Goal: Task Accomplishment & Management: Manage account settings

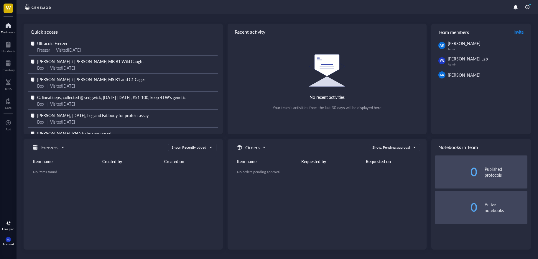
click at [53, 43] on span "Ultracold Freezer" at bounding box center [52, 43] width 30 height 6
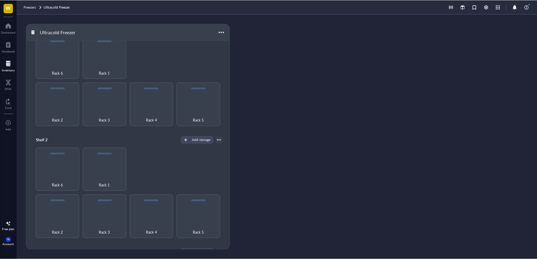
scroll to position [73, 0]
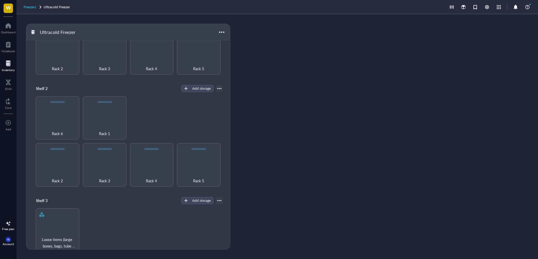
click at [32, 6] on span "Freezers" at bounding box center [30, 6] width 12 height 5
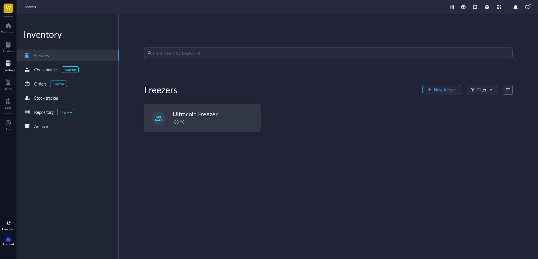
click at [435, 88] on span "New freezer" at bounding box center [445, 89] width 22 height 5
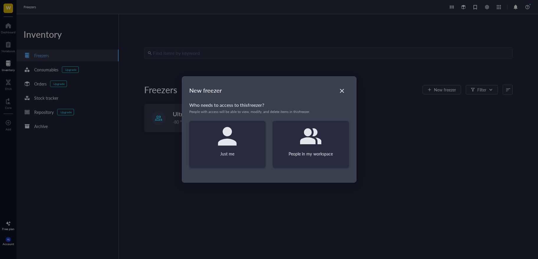
click at [308, 140] on icon at bounding box center [310, 136] width 21 height 16
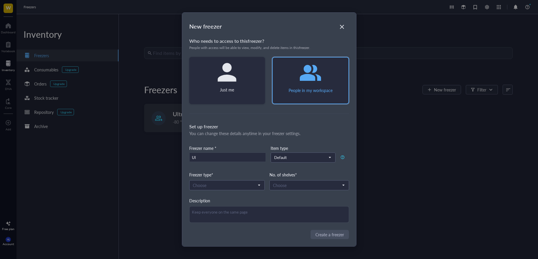
type input "U"
type input "Ultracold Freezer "[PERSON_NAME]""
click at [232, 196] on div "Set up freezer You can change these details anytime in your freezer settings. F…" at bounding box center [269, 173] width 160 height 100
click at [228, 190] on div "Choose" at bounding box center [227, 185] width 76 height 10
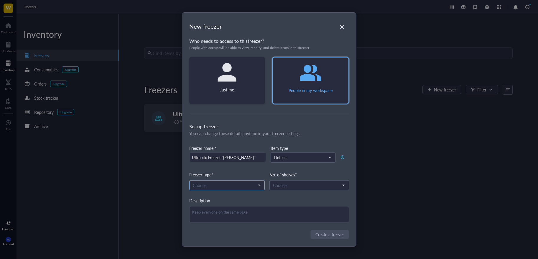
click at [226, 187] on input "search" at bounding box center [224, 185] width 63 height 9
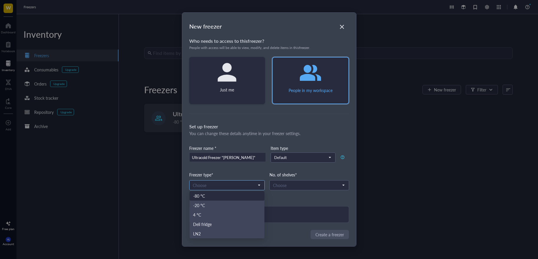
click at [220, 195] on div "-80 °C" at bounding box center [227, 196] width 68 height 6
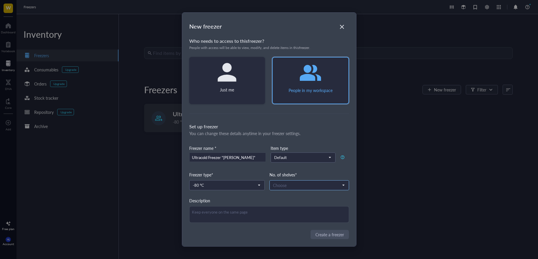
click at [297, 185] on input "search" at bounding box center [306, 185] width 67 height 9
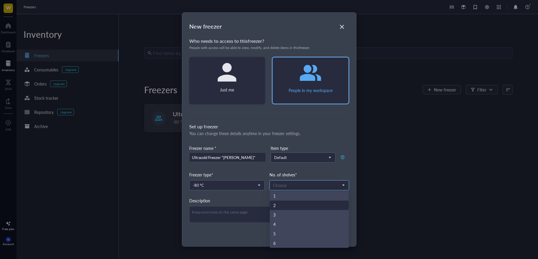
click at [290, 207] on div "2" at bounding box center [309, 205] width 72 height 6
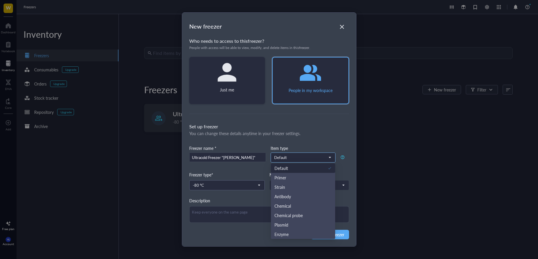
click at [285, 157] on span "Default" at bounding box center [302, 157] width 57 height 5
click at [289, 135] on div "You can change these details anytime in your freezer settings." at bounding box center [269, 133] width 160 height 6
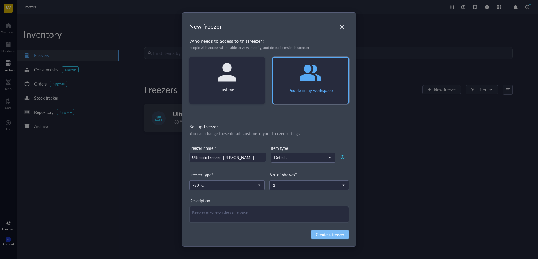
click at [329, 234] on span "Create a freezer" at bounding box center [330, 234] width 29 height 6
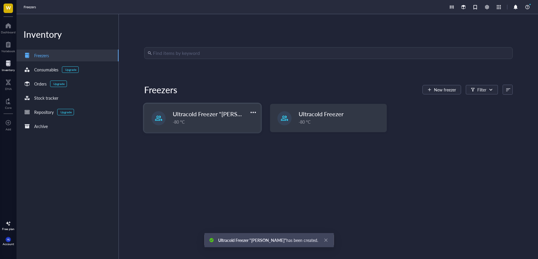
click at [203, 120] on div "-80 °C" at bounding box center [215, 122] width 84 height 6
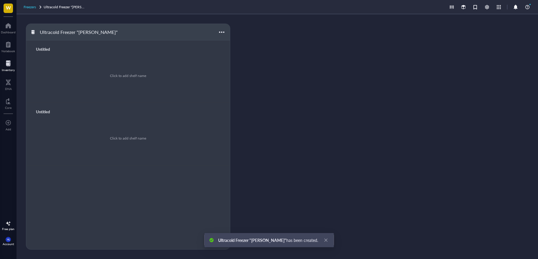
click at [31, 9] on span "Freezers" at bounding box center [30, 6] width 12 height 5
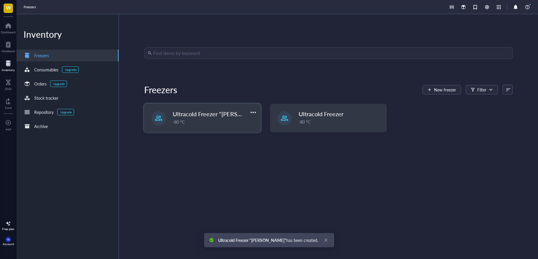
click at [225, 119] on div "-80 °C" at bounding box center [215, 122] width 84 height 6
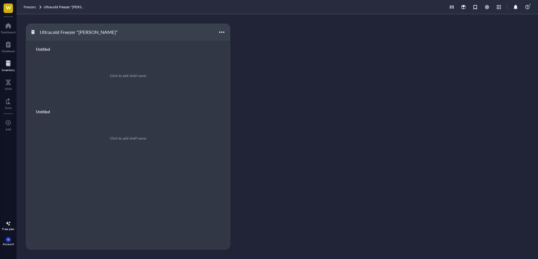
click at [27, 2] on div "Freezers Ultracold Freezer "[PERSON_NAME]"" at bounding box center [278, 7] width 522 height 14
click at [27, 5] on span "Freezers" at bounding box center [30, 6] width 12 height 5
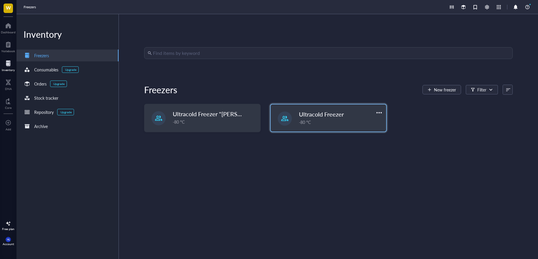
click at [345, 113] on div "Ultracold Freezer" at bounding box center [335, 114] width 72 height 8
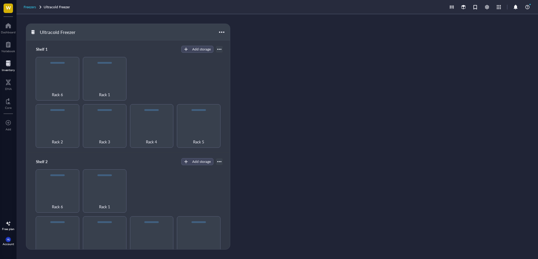
click at [29, 5] on span "Freezers" at bounding box center [30, 6] width 12 height 5
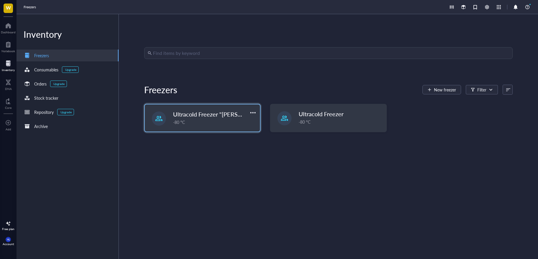
click at [227, 118] on div "Ultracold Freezer "[PERSON_NAME]" -80 °C" at bounding box center [214, 117] width 83 height 15
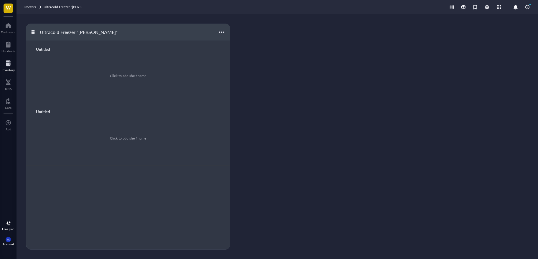
click at [47, 46] on div "Untitled" at bounding box center [50, 49] width 35 height 8
click at [47, 46] on input "text" at bounding box center [43, 49] width 18 height 8
drag, startPoint x: 47, startPoint y: 48, endPoint x: 34, endPoint y: 46, distance: 14.0
click at [34, 46] on input "A" at bounding box center [43, 49] width 18 height 8
type input "Shelf 1"
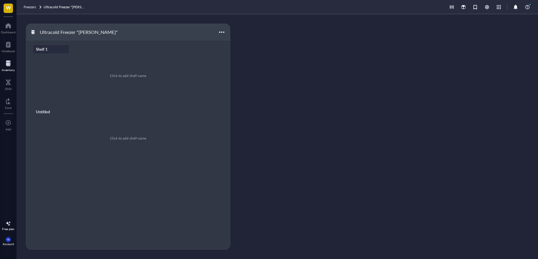
click at [43, 110] on div "Untitled" at bounding box center [50, 112] width 35 height 8
click at [43, 110] on input "text" at bounding box center [43, 112] width 18 height 8
type input "Shelf 2"
click at [167, 74] on div "No storage" at bounding box center [128, 75] width 190 height 45
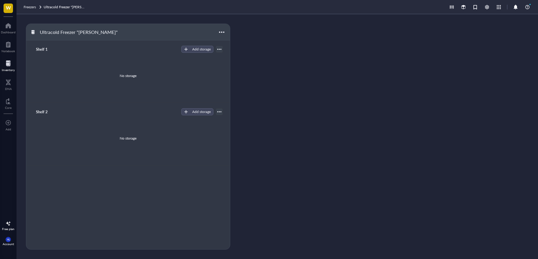
click at [187, 45] on div "Shelf 1 Add storage" at bounding box center [128, 49] width 190 height 8
click at [189, 48] on button "Add storage" at bounding box center [197, 49] width 32 height 7
click at [194, 59] on span "Rack" at bounding box center [203, 59] width 34 height 6
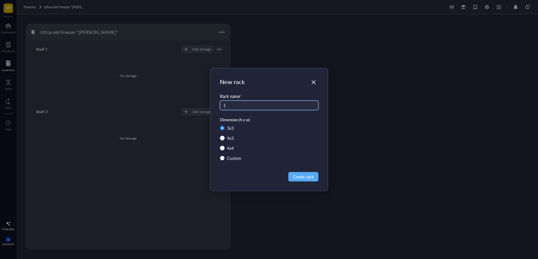
type input "1"
drag, startPoint x: 245, startPoint y: 160, endPoint x: 240, endPoint y: 161, distance: 5.7
click at [240, 162] on div "3 x 3 4 x 3 4 x 4 Custom" at bounding box center [269, 145] width 99 height 40
click at [239, 156] on div "Custom" at bounding box center [234, 158] width 14 height 6
click at [225, 156] on input "Custom" at bounding box center [222, 158] width 5 height 5
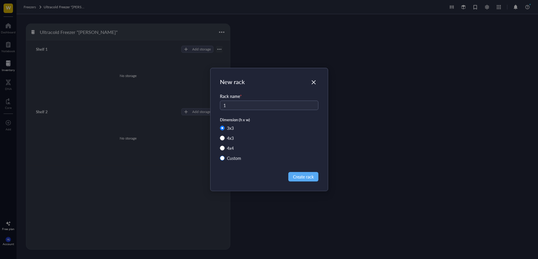
radio input "true"
radio input "false"
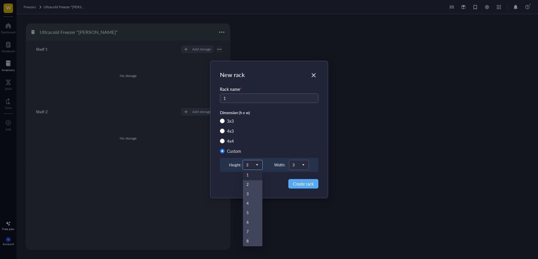
drag, startPoint x: 258, startPoint y: 163, endPoint x: 258, endPoint y: 171, distance: 8.0
click at [258, 170] on div "3 1 2 3 4 5 6 7 8 9 10 11 12 13 14 15" at bounding box center [253, 165] width 20 height 10
click at [250, 204] on div "4" at bounding box center [253, 204] width 12 height 6
click at [307, 166] on div "3" at bounding box center [298, 164] width 19 height 9
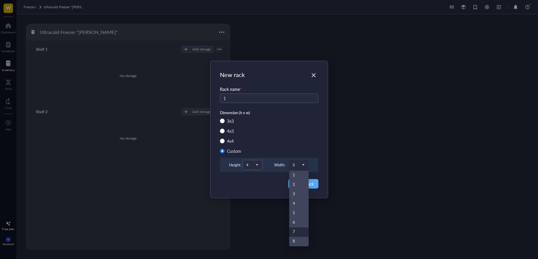
click at [298, 231] on div "7" at bounding box center [299, 232] width 12 height 6
click at [306, 183] on span "Create rack" at bounding box center [303, 184] width 21 height 6
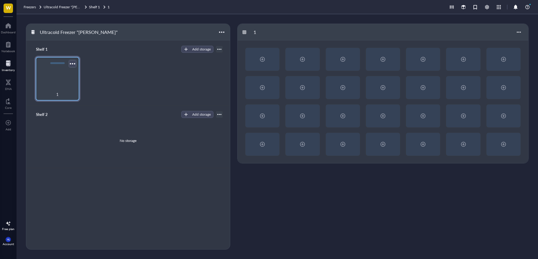
click at [71, 64] on div at bounding box center [72, 63] width 9 height 9
click at [105, 62] on div "1" at bounding box center [128, 79] width 190 height 44
click at [74, 79] on div "1" at bounding box center [58, 79] width 44 height 44
click at [192, 49] on div "Add storage" at bounding box center [201, 49] width 19 height 5
click at [194, 60] on span "Rack" at bounding box center [203, 59] width 34 height 6
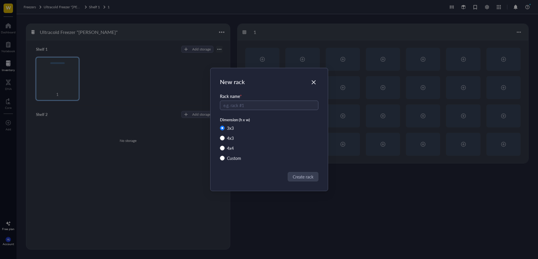
radio input "false"
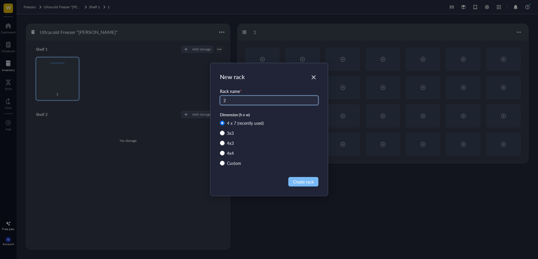
type input "2"
click at [305, 177] on button "Create rack" at bounding box center [304, 181] width 30 height 9
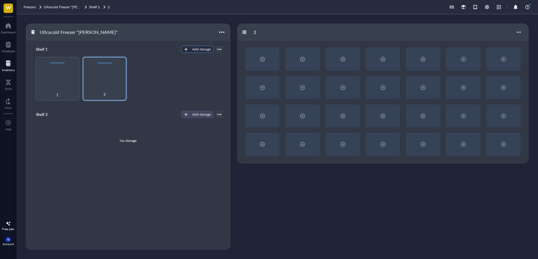
click at [197, 48] on div "Add storage" at bounding box center [201, 49] width 19 height 5
click at [197, 58] on span "Rack" at bounding box center [203, 59] width 34 height 6
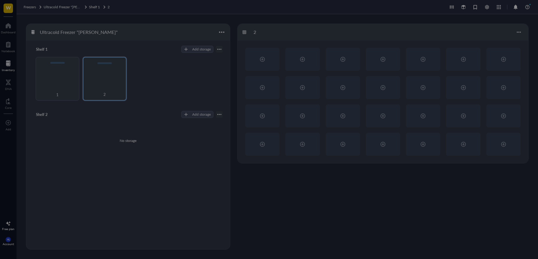
radio input "true"
radio input "false"
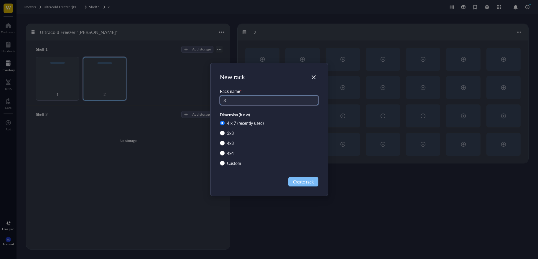
type input "3"
click at [304, 183] on span "Create rack" at bounding box center [303, 181] width 21 height 6
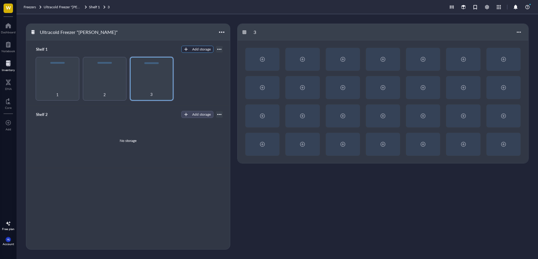
click at [198, 52] on div "Add storage" at bounding box center [201, 49] width 19 height 5
click at [200, 61] on span "Rack" at bounding box center [203, 59] width 34 height 6
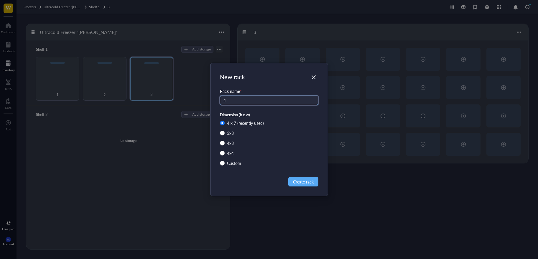
type input "4"
click at [308, 187] on div "New rack Rack name * 4 Dimension (h x w) 4 x 7 (recently used) 3 x 3 4 x 3 4 x …" at bounding box center [269, 129] width 117 height 133
click at [298, 176] on div "New rack Rack name * 4 Dimension (h x w) 4 x 7 (recently used) 3 x 3 4 x 3 4 x …" at bounding box center [269, 129] width 117 height 133
click at [304, 185] on span "Create rack" at bounding box center [303, 181] width 21 height 6
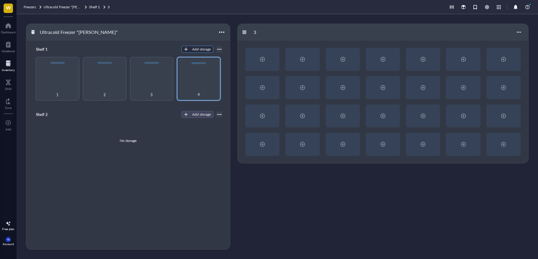
click at [196, 47] on div "Add storage" at bounding box center [201, 49] width 19 height 5
click at [197, 58] on span "Rack" at bounding box center [203, 59] width 34 height 6
radio input "true"
radio input "false"
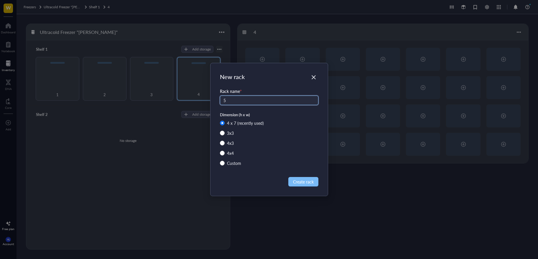
type input "5"
click at [295, 180] on span "Create rack" at bounding box center [303, 181] width 21 height 6
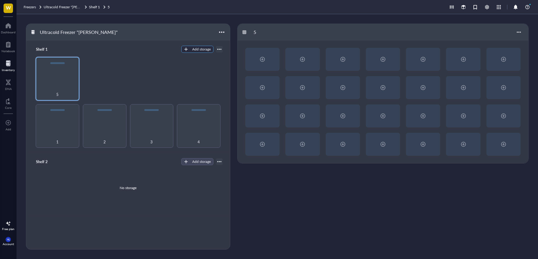
click at [201, 49] on div "Add storage" at bounding box center [201, 49] width 19 height 5
click at [199, 57] on span "Rack" at bounding box center [203, 59] width 34 height 6
radio input "true"
radio input "false"
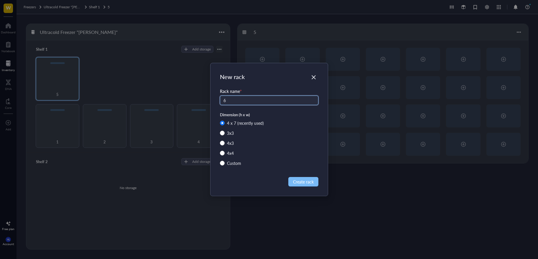
type input "6"
click at [307, 184] on span "Create rack" at bounding box center [303, 181] width 21 height 6
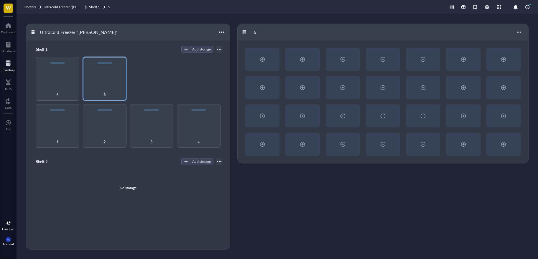
click at [199, 83] on div "1 2 3 4 5 6" at bounding box center [128, 102] width 190 height 91
click at [181, 83] on div "1 2 3 4 5 6" at bounding box center [128, 102] width 190 height 91
click at [50, 163] on div "Shelf 2" at bounding box center [50, 162] width 35 height 8
click at [86, 171] on div "No storage" at bounding box center [128, 188] width 190 height 45
click at [188, 162] on div "button" at bounding box center [186, 162] width 4 height 4
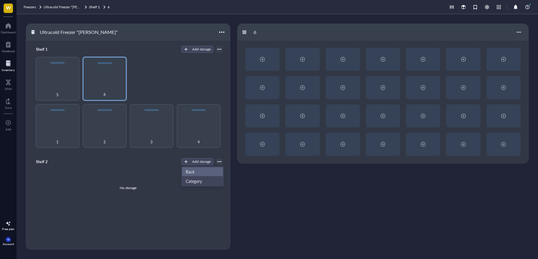
click at [194, 171] on span "Rack" at bounding box center [203, 171] width 34 height 6
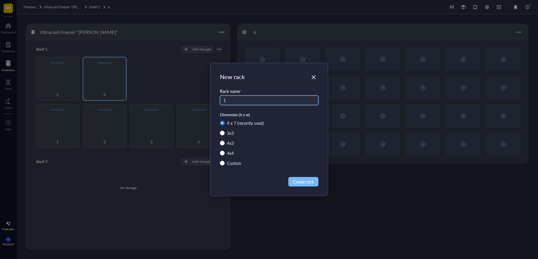
type input "1"
click at [314, 177] on button "Create rack" at bounding box center [304, 181] width 30 height 9
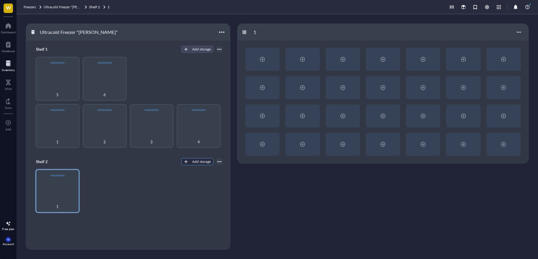
click at [199, 161] on div "Add storage" at bounding box center [201, 161] width 19 height 5
click at [199, 172] on span "Rack" at bounding box center [203, 171] width 34 height 6
radio input "true"
radio input "false"
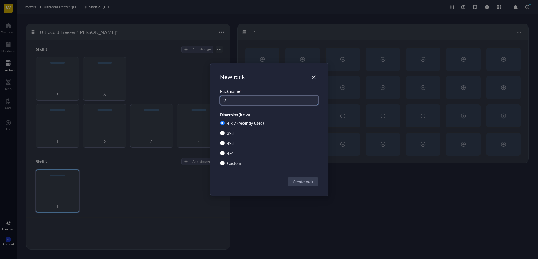
type input "2"
click at [295, 177] on button "Create rack" at bounding box center [304, 181] width 30 height 9
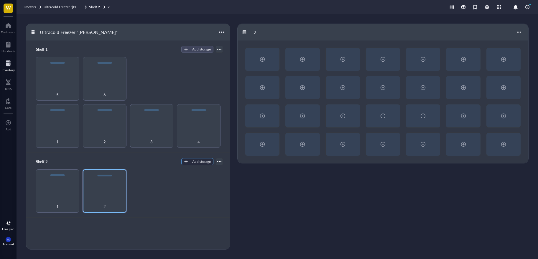
click at [199, 164] on div "Add storage" at bounding box center [201, 161] width 19 height 5
click at [208, 170] on span "Rack" at bounding box center [203, 171] width 34 height 6
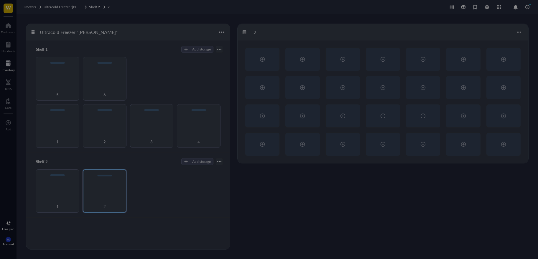
radio input "true"
radio input "false"
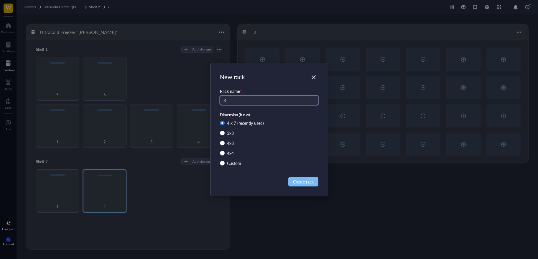
type input "3"
click at [297, 181] on span "Create rack" at bounding box center [303, 181] width 21 height 6
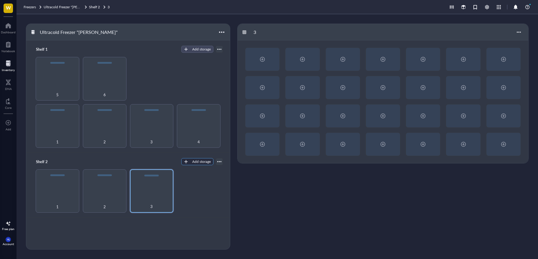
drag, startPoint x: 197, startPoint y: 162, endPoint x: 203, endPoint y: 163, distance: 5.8
click at [197, 161] on div "Add storage" at bounding box center [201, 161] width 19 height 5
click at [213, 170] on span "Rack" at bounding box center [203, 171] width 34 height 6
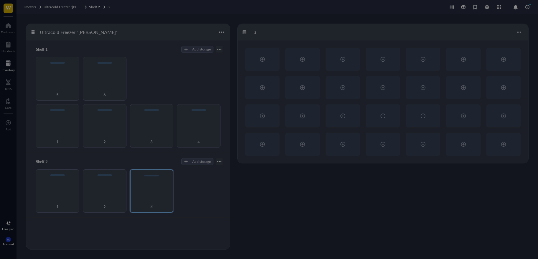
radio input "true"
radio input "false"
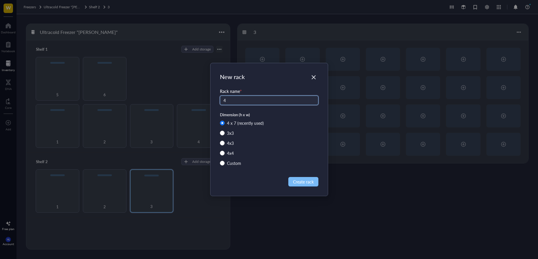
type input "4"
click at [297, 183] on span "Create rack" at bounding box center [303, 181] width 21 height 6
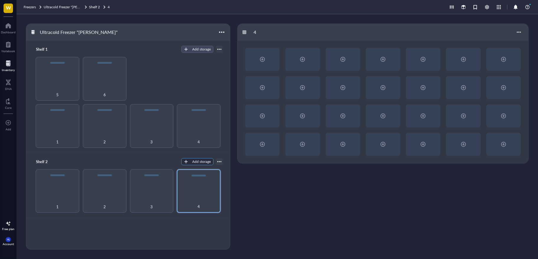
click at [196, 164] on div "Add storage" at bounding box center [201, 161] width 19 height 5
click at [209, 173] on span "Rack" at bounding box center [203, 171] width 34 height 6
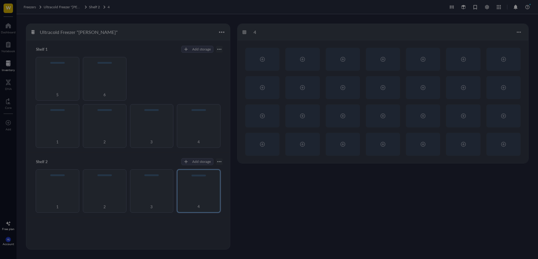
radio input "true"
radio input "false"
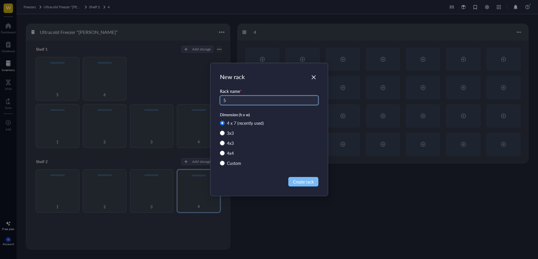
type input "5"
click at [298, 184] on span "Create rack" at bounding box center [303, 181] width 21 height 6
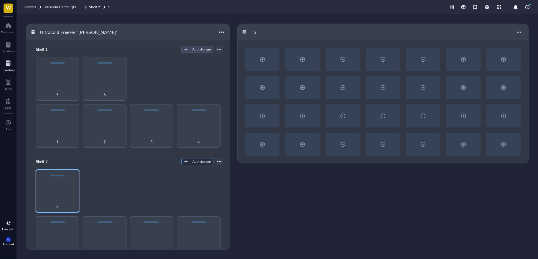
click at [193, 160] on div "Add storage" at bounding box center [201, 161] width 19 height 5
click at [215, 168] on span "Rack" at bounding box center [200, 170] width 34 height 6
radio input "true"
radio input "false"
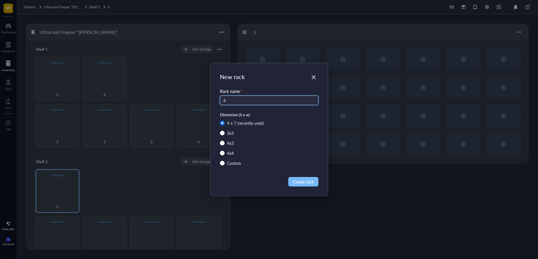
type input "6"
click at [293, 179] on span "Create rack" at bounding box center [303, 181] width 21 height 6
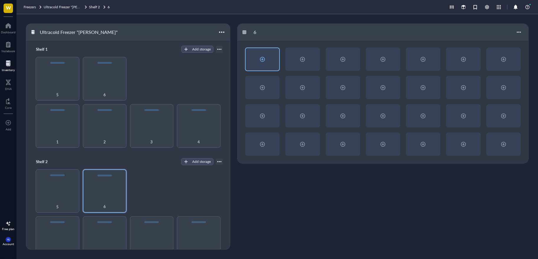
click at [263, 66] on div at bounding box center [263, 59] width 34 height 22
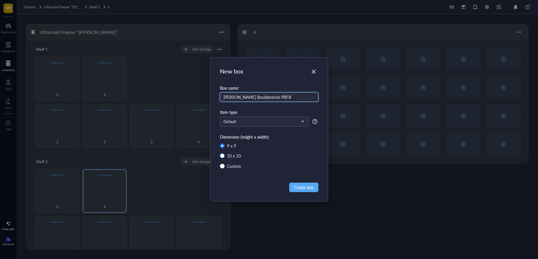
type input "[PERSON_NAME] Boulderensis PRFB"
click at [236, 156] on div "10 x 10" at bounding box center [234, 156] width 14 height 6
click at [225, 156] on input "10 x 10" at bounding box center [222, 155] width 5 height 5
radio input "true"
radio input "false"
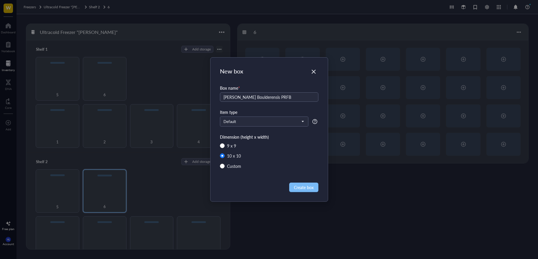
click at [306, 187] on span "Create box" at bounding box center [304, 187] width 20 height 6
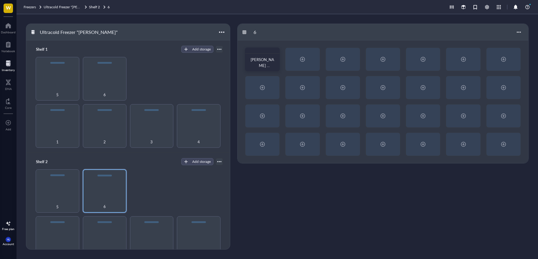
click at [179, 74] on div "1 2 3 4 5 6" at bounding box center [128, 102] width 190 height 91
drag, startPoint x: 55, startPoint y: 75, endPoint x: 71, endPoint y: 73, distance: 16.7
click at [75, 81] on div "5" at bounding box center [58, 79] width 44 height 44
click at [71, 73] on div "5" at bounding box center [58, 79] width 44 height 44
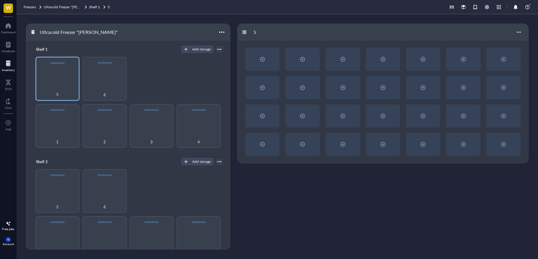
click at [244, 29] on div "5" at bounding box center [383, 32] width 291 height 17
click at [243, 35] on div "5" at bounding box center [383, 32] width 291 height 17
click at [244, 33] on div at bounding box center [244, 32] width 4 height 4
click at [519, 34] on div at bounding box center [518, 31] width 9 height 9
click at [492, 44] on div "Settings" at bounding box center [499, 43] width 14 height 5
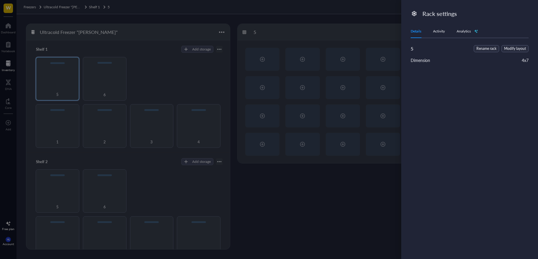
click at [527, 59] on div "4 x 7" at bounding box center [525, 60] width 7 height 6
click at [522, 63] on div "4 x 7" at bounding box center [525, 60] width 7 height 6
click at [516, 47] on span "Modify layout" at bounding box center [515, 49] width 22 height 6
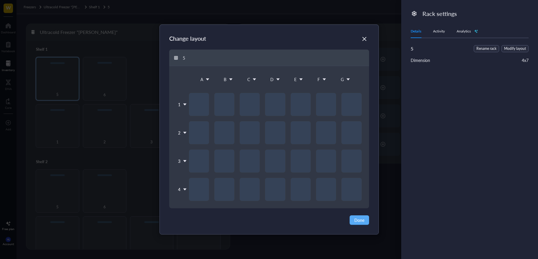
drag, startPoint x: 176, startPoint y: 52, endPoint x: 176, endPoint y: 55, distance: 3.0
click at [176, 53] on div "5" at bounding box center [269, 58] width 200 height 17
click at [175, 59] on icon at bounding box center [176, 58] width 4 height 4
click at [181, 57] on div "5" at bounding box center [269, 58] width 200 height 17
click at [183, 57] on div "5" at bounding box center [269, 58] width 200 height 17
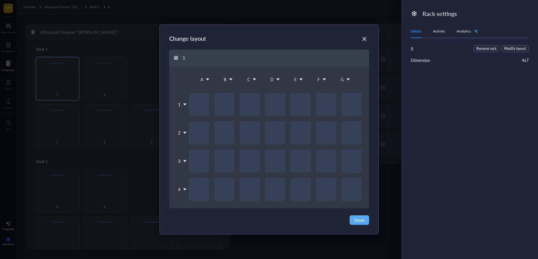
click at [365, 41] on icon "Close" at bounding box center [365, 39] width 6 height 6
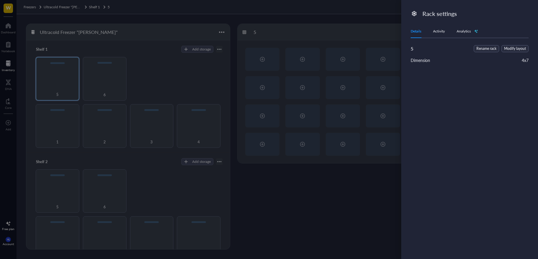
click at [375, 8] on div at bounding box center [269, 129] width 538 height 259
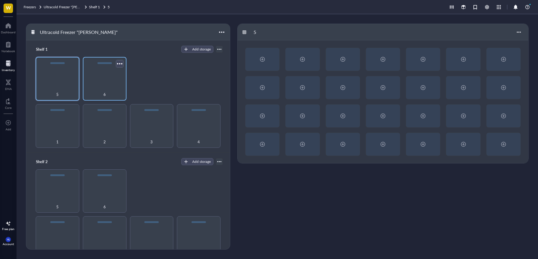
click at [118, 63] on div at bounding box center [119, 63] width 9 height 9
click at [140, 59] on div "1 2 3 4 5 6" at bounding box center [128, 102] width 190 height 91
click at [65, 80] on div "5" at bounding box center [58, 79] width 44 height 44
click at [64, 80] on div "5" at bounding box center [58, 79] width 44 height 44
click at [73, 63] on div at bounding box center [72, 63] width 9 height 9
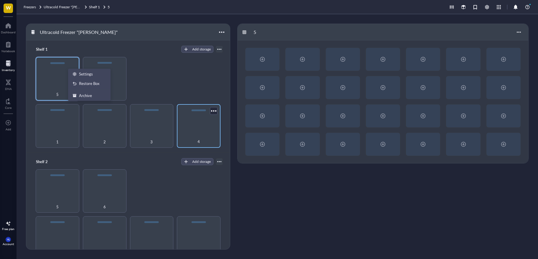
click at [207, 113] on div "4" at bounding box center [199, 126] width 44 height 44
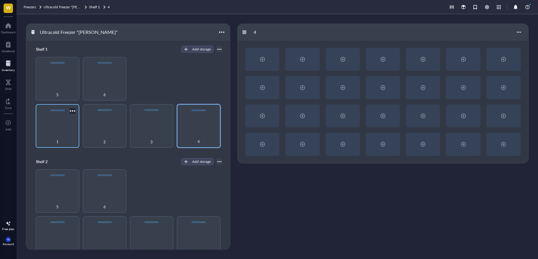
click at [72, 122] on div "1" at bounding box center [58, 126] width 44 height 44
click at [74, 112] on div at bounding box center [72, 110] width 9 height 9
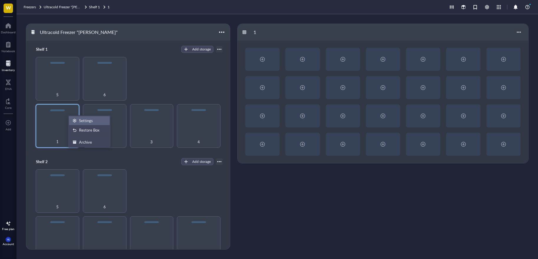
click at [82, 124] on li "Settings" at bounding box center [89, 120] width 41 height 9
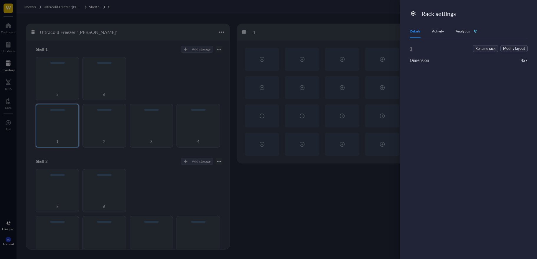
click at [521, 61] on div "4 x 7" at bounding box center [524, 60] width 7 height 6
click at [420, 61] on div "Dimension" at bounding box center [419, 60] width 19 height 6
click at [440, 32] on div "Activity" at bounding box center [438, 31] width 12 height 6
click at [417, 32] on div "Details" at bounding box center [415, 31] width 11 height 6
click at [512, 50] on span "Modify layout" at bounding box center [515, 49] width 22 height 6
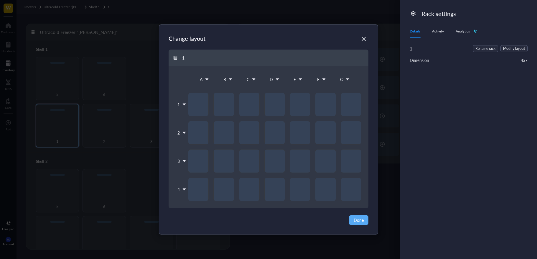
click at [208, 79] on icon at bounding box center [207, 79] width 3 height 2
click at [177, 186] on div "4" at bounding box center [182, 190] width 12 height 24
click at [199, 216] on div "Insert 1 below" at bounding box center [197, 216] width 34 height 5
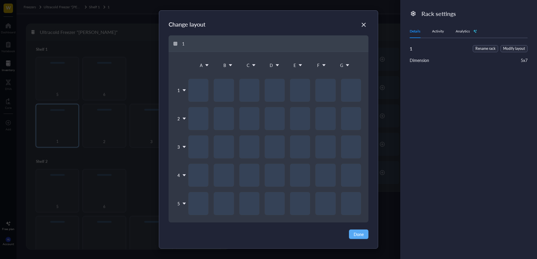
click at [184, 204] on icon at bounding box center [184, 204] width 3 height 2
drag, startPoint x: 200, startPoint y: 222, endPoint x: 198, endPoint y: 230, distance: 7.9
click at [198, 230] on ul "Insert 1 above Insert 1 below Delete row Clear row" at bounding box center [197, 238] width 42 height 42
click at [197, 231] on div "Insert 1 below" at bounding box center [197, 231] width 34 height 5
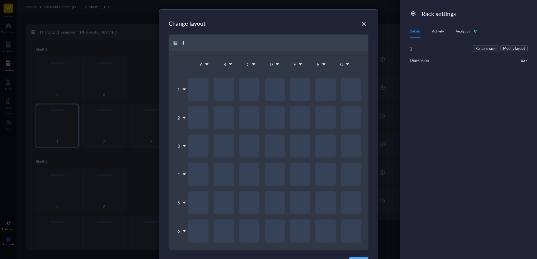
click at [347, 65] on icon at bounding box center [348, 64] width 4 height 4
click at [354, 99] on div "Delete column" at bounding box center [356, 98] width 34 height 5
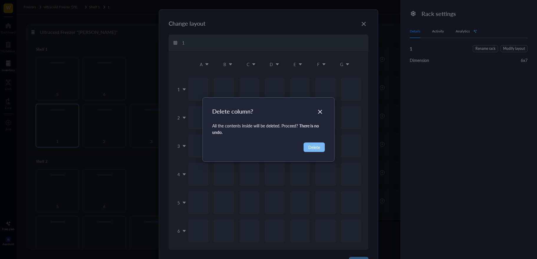
click at [315, 145] on span "Delete" at bounding box center [315, 147] width 12 height 6
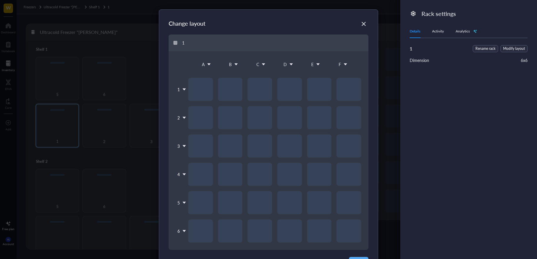
click at [345, 64] on icon at bounding box center [345, 64] width 3 height 2
click at [345, 100] on div "Delete column" at bounding box center [352, 98] width 34 height 5
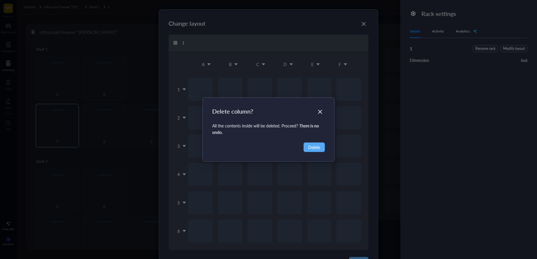
click at [316, 152] on div "Delete column? All the contents inside will be deleted. Proceed? There is no un…" at bounding box center [269, 130] width 132 height 64
click at [316, 147] on span "Delete" at bounding box center [315, 147] width 12 height 6
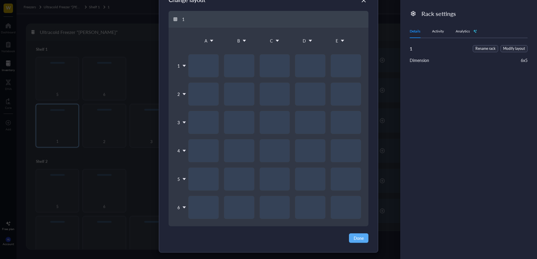
scroll to position [27, 0]
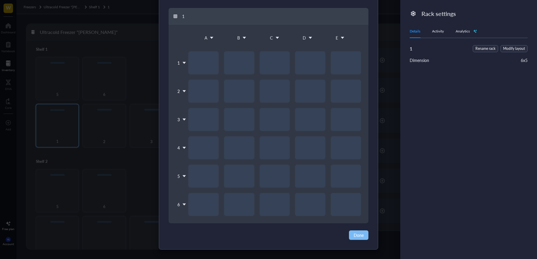
click at [362, 235] on span "Done" at bounding box center [359, 235] width 10 height 6
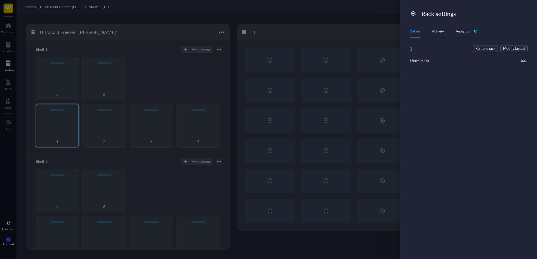
scroll to position [0, 0]
click at [187, 68] on div at bounding box center [268, 129] width 537 height 259
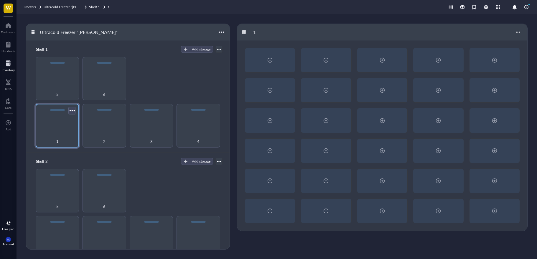
click at [73, 109] on div at bounding box center [72, 110] width 9 height 9
click at [88, 121] on div "Settings" at bounding box center [86, 120] width 14 height 5
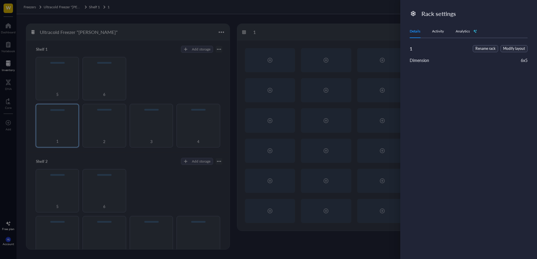
click at [136, 87] on div at bounding box center [268, 129] width 537 height 259
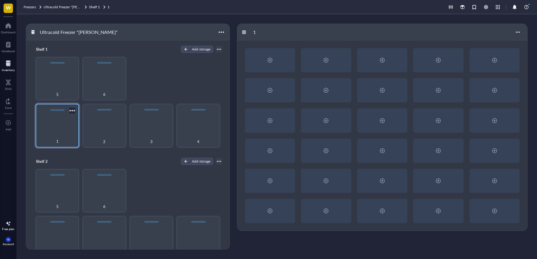
click at [52, 125] on div "1" at bounding box center [57, 125] width 43 height 43
click at [99, 125] on div "2" at bounding box center [104, 125] width 43 height 43
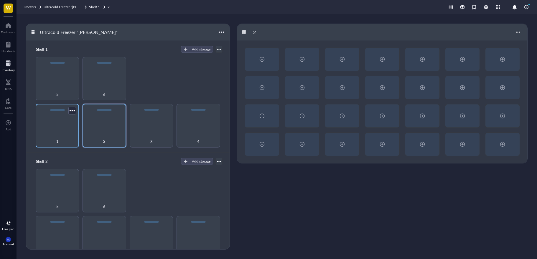
click at [70, 127] on div "1" at bounding box center [57, 125] width 43 height 43
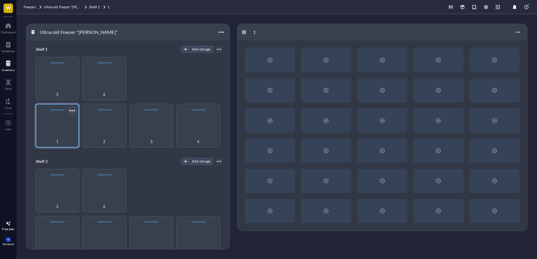
click at [70, 109] on div at bounding box center [72, 110] width 9 height 9
click at [84, 122] on div "Settings" at bounding box center [86, 120] width 14 height 5
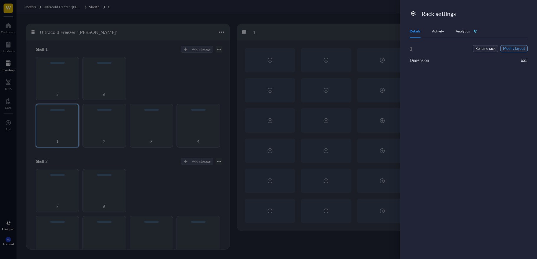
click at [518, 49] on span "Modify layout" at bounding box center [515, 49] width 22 height 6
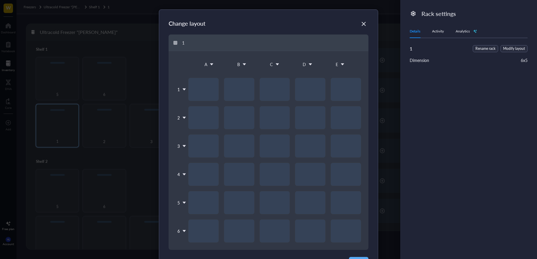
click at [343, 81] on div at bounding box center [274, 160] width 173 height 165
click at [338, 64] on div "E" at bounding box center [341, 64] width 28 height 12
click at [352, 100] on div "Delete column" at bounding box center [347, 98] width 34 height 5
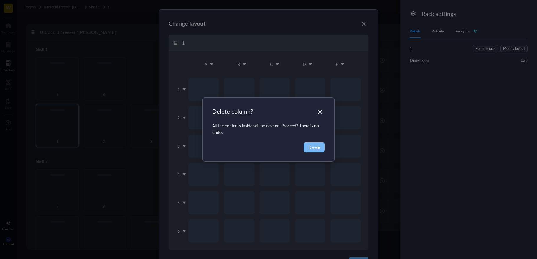
click at [318, 147] on span "Delete" at bounding box center [315, 147] width 12 height 6
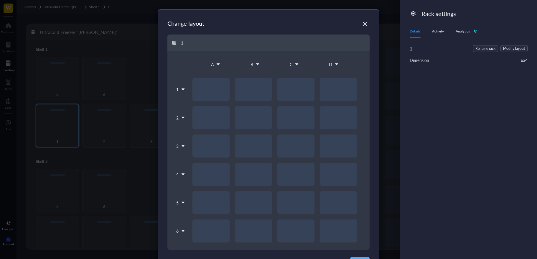
click at [321, 147] on div at bounding box center [275, 160] width 176 height 165
drag, startPoint x: 321, startPoint y: 147, endPoint x: 324, endPoint y: 139, distance: 8.5
click at [321, 146] on div at bounding box center [275, 160] width 176 height 165
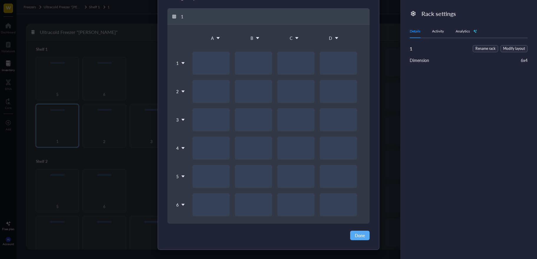
scroll to position [27, 0]
drag, startPoint x: 358, startPoint y: 230, endPoint x: 360, endPoint y: 236, distance: 5.6
click at [359, 231] on button "Done" at bounding box center [359, 234] width 19 height 9
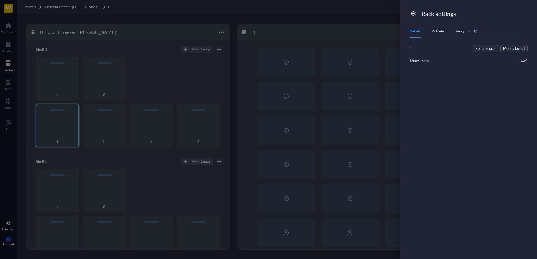
click at [324, 64] on div at bounding box center [268, 129] width 537 height 259
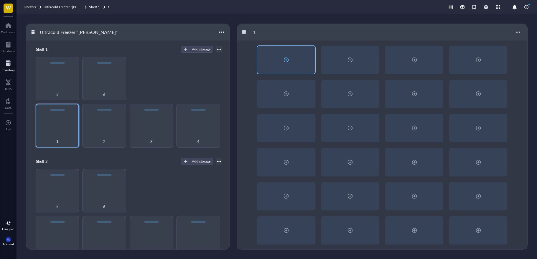
scroll to position [0, 0]
click at [186, 73] on div "1 2 3 4 5 6" at bounding box center [127, 102] width 189 height 91
click at [110, 127] on div "2" at bounding box center [104, 125] width 43 height 43
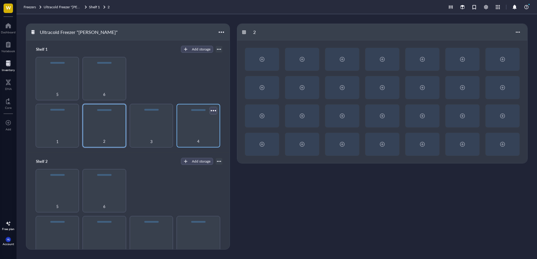
click at [209, 110] on div at bounding box center [213, 110] width 9 height 9
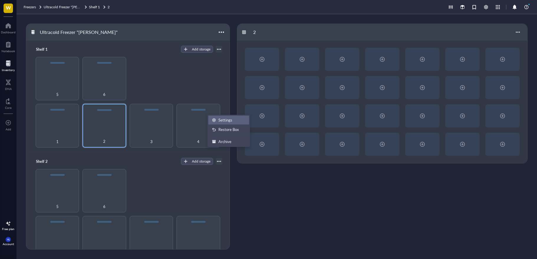
click at [217, 117] on div "Settings" at bounding box center [229, 119] width 34 height 5
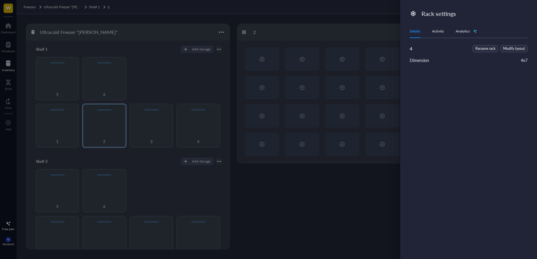
click at [413, 14] on icon at bounding box center [414, 14] width 6 height 6
drag, startPoint x: 411, startPoint y: 8, endPoint x: 330, endPoint y: 34, distance: 84.8
click at [410, 8] on div "Rack settings Details Activity Analytics 4 Rename rack Modify layout Dimension …" at bounding box center [469, 129] width 137 height 259
drag, startPoint x: 156, startPoint y: 46, endPoint x: 163, endPoint y: 46, distance: 6.8
click at [157, 46] on div at bounding box center [268, 129] width 537 height 259
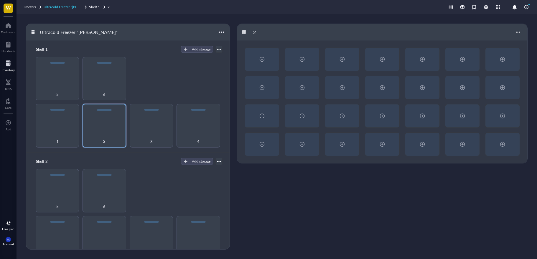
click at [77, 4] on span "Ultracold Freezer "[PERSON_NAME]"" at bounding box center [73, 6] width 58 height 5
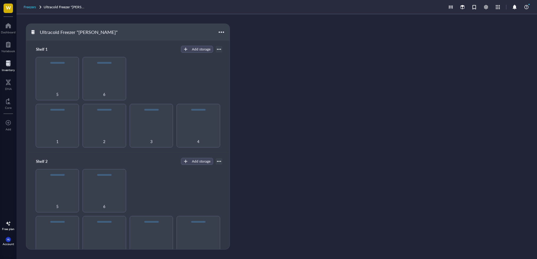
click at [30, 6] on span "Freezers" at bounding box center [30, 6] width 12 height 5
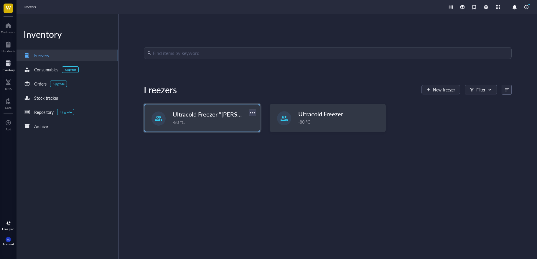
click at [254, 115] on div at bounding box center [252, 112] width 9 height 9
click at [263, 149] on div "Delete" at bounding box center [259, 150] width 12 height 5
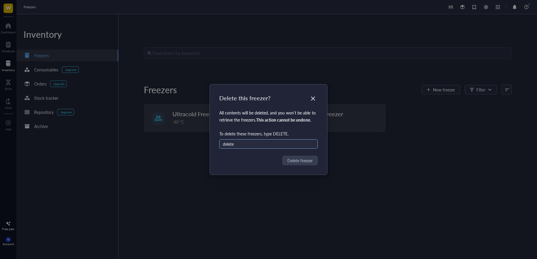
drag, startPoint x: 248, startPoint y: 136, endPoint x: 250, endPoint y: 140, distance: 4.1
click at [248, 136] on div "To delete these freezers , type DELETE." at bounding box center [268, 133] width 99 height 6
click at [250, 140] on input "delete" at bounding box center [268, 143] width 99 height 9
click at [250, 142] on input "delete" at bounding box center [268, 143] width 99 height 9
drag, startPoint x: 250, startPoint y: 142, endPoint x: 236, endPoint y: 142, distance: 14.2
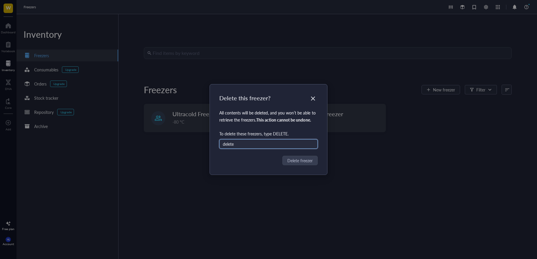
click at [236, 142] on input "delete" at bounding box center [268, 143] width 99 height 9
type input "DELETE"
click at [301, 162] on span "Delete freezer" at bounding box center [300, 160] width 25 height 6
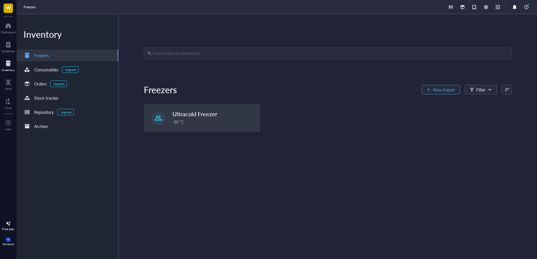
click at [434, 87] on span "New freezer" at bounding box center [444, 89] width 22 height 5
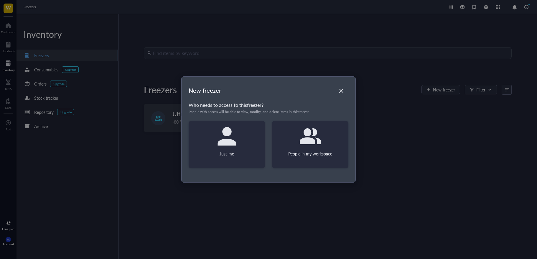
click at [308, 141] on icon at bounding box center [310, 136] width 21 height 16
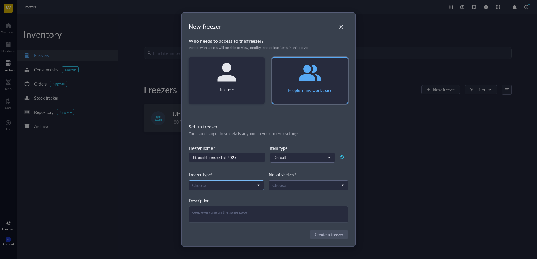
type input "Ultracold Freezer Fall 2025"
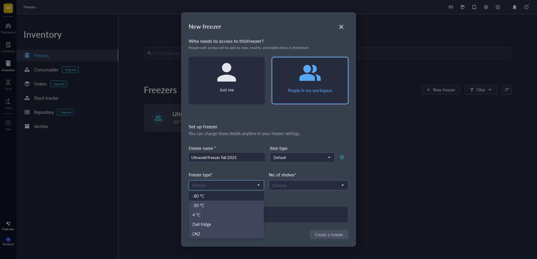
click at [253, 186] on input "search" at bounding box center [223, 185] width 63 height 9
click at [243, 198] on div "-80 °C" at bounding box center [227, 196] width 68 height 6
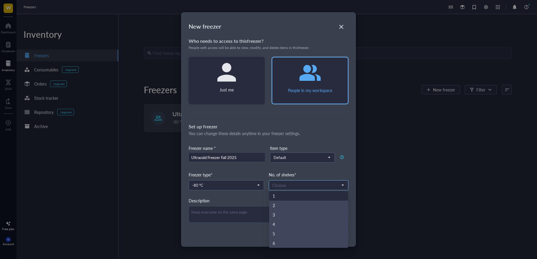
click at [273, 183] on input "search" at bounding box center [306, 185] width 67 height 9
drag, startPoint x: 287, startPoint y: 205, endPoint x: 286, endPoint y: 216, distance: 11.3
click at [286, 216] on div "1 2 3 4 5 6" at bounding box center [308, 219] width 79 height 57
click at [285, 216] on div "3" at bounding box center [309, 215] width 72 height 6
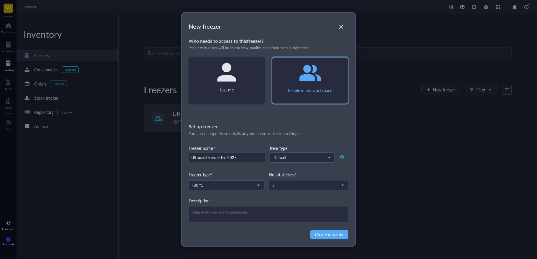
click at [245, 196] on div "Set up freezer You can change these details anytime in your freezer settings. F…" at bounding box center [269, 173] width 160 height 100
click at [320, 235] on span "Create a freezer" at bounding box center [329, 234] width 29 height 6
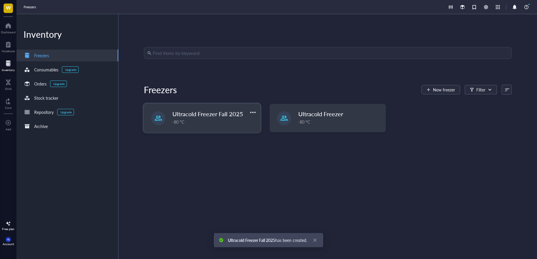
click at [218, 119] on div "-80 °C" at bounding box center [215, 122] width 84 height 6
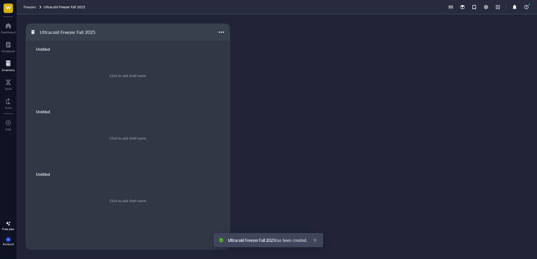
click at [42, 48] on div "Untitled" at bounding box center [50, 49] width 35 height 8
click at [42, 48] on input "text" at bounding box center [43, 49] width 18 height 8
type input "Shelf 1"
click at [44, 116] on div "Click to add shelf name" at bounding box center [127, 138] width 189 height 45
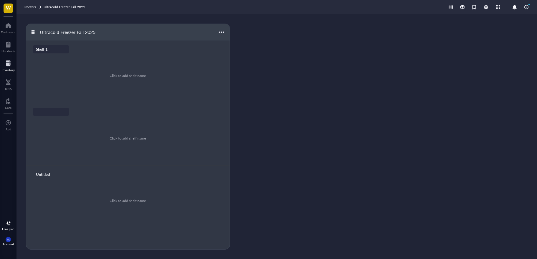
click at [42, 106] on div "Click to add shelf name" at bounding box center [128, 134] width 204 height 63
click at [42, 113] on input "text" at bounding box center [43, 112] width 18 height 8
type input "Shelf 2"
click at [138, 76] on div "No storage" at bounding box center [127, 75] width 189 height 45
click at [193, 46] on button "Add storage" at bounding box center [197, 49] width 32 height 7
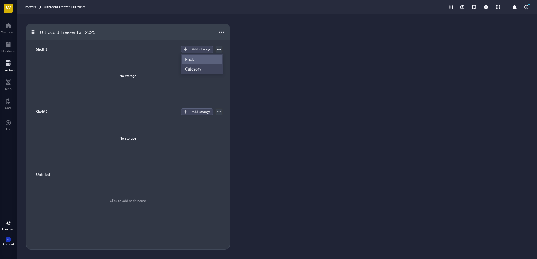
click at [209, 61] on span "Rack" at bounding box center [202, 59] width 34 height 6
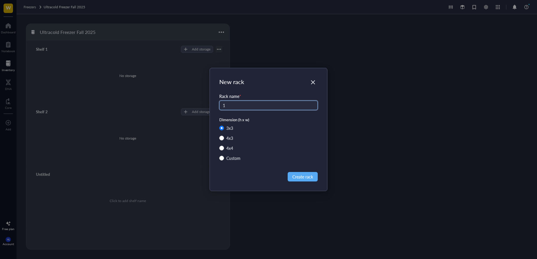
type input "1"
click at [229, 163] on div "3 x 3 4 x 3 4 x 4 Custom" at bounding box center [268, 145] width 99 height 40
click at [229, 160] on div "Custom" at bounding box center [234, 158] width 14 height 6
click at [224, 160] on input "Custom" at bounding box center [221, 158] width 5 height 5
radio input "true"
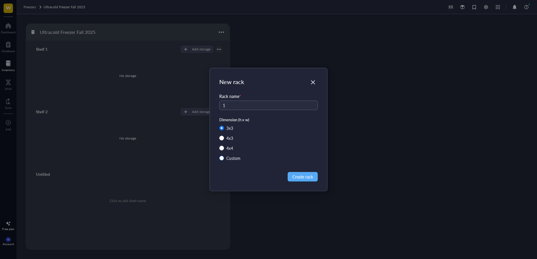
radio input "false"
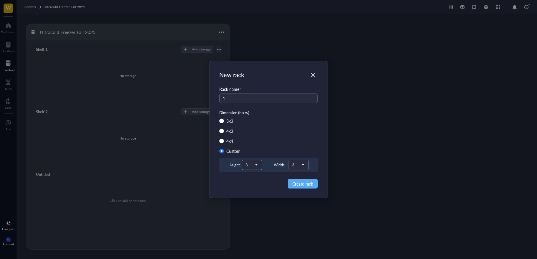
click at [256, 161] on span at bounding box center [252, 164] width 13 height 9
click at [243, 221] on div "6" at bounding box center [251, 222] width 19 height 9
click at [307, 161] on div "3" at bounding box center [298, 164] width 19 height 9
click at [302, 206] on div "4" at bounding box center [299, 204] width 12 height 6
click at [301, 183] on span "Create rack" at bounding box center [303, 184] width 21 height 6
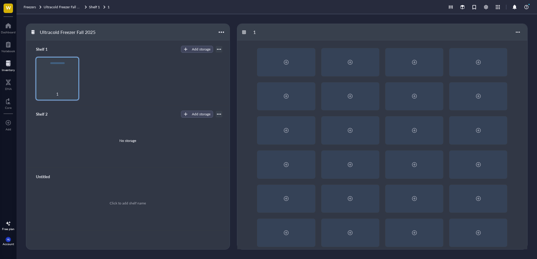
click at [101, 68] on div "1" at bounding box center [127, 78] width 189 height 43
click at [72, 63] on div at bounding box center [72, 63] width 9 height 9
drag, startPoint x: 52, startPoint y: 68, endPoint x: 96, endPoint y: 70, distance: 44.0
click at [96, 70] on div "1" at bounding box center [127, 78] width 189 height 43
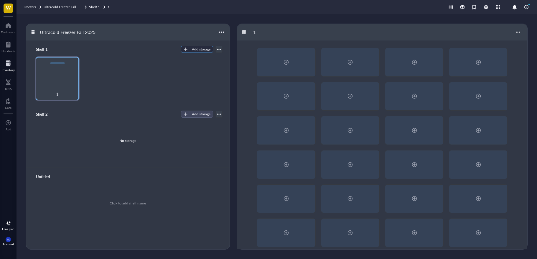
click at [198, 49] on div "Add storage" at bounding box center [201, 49] width 19 height 5
click at [196, 58] on span "Rack" at bounding box center [202, 59] width 34 height 6
radio input "false"
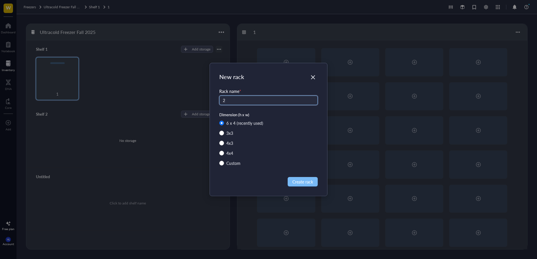
type input "2"
click at [310, 183] on span "Create rack" at bounding box center [303, 181] width 21 height 6
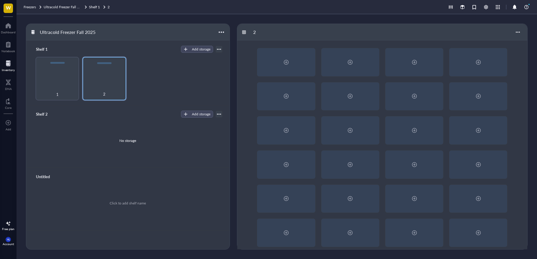
drag, startPoint x: 191, startPoint y: 48, endPoint x: 194, endPoint y: 53, distance: 5.8
click at [194, 53] on div "Shelf 1 Add storage Rack Category 1 2" at bounding box center [128, 72] width 204 height 65
click at [194, 53] on div "Shelf 1 Add storage Rack Category" at bounding box center [127, 49] width 189 height 8
click at [193, 52] on button "Add storage" at bounding box center [197, 49] width 32 height 7
click at [186, 52] on button "Add storage" at bounding box center [197, 49] width 32 height 7
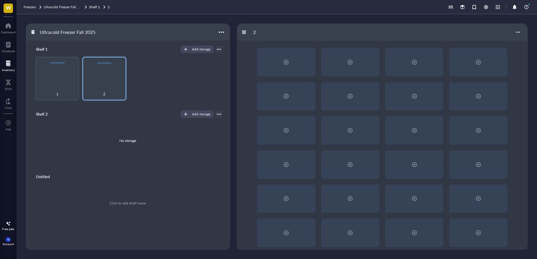
click at [199, 63] on div "1 2" at bounding box center [127, 78] width 189 height 43
click at [190, 54] on div "Shelf 1 Add storage Rack Category 1 2" at bounding box center [128, 72] width 204 height 65
click at [188, 48] on button "Add storage" at bounding box center [197, 49] width 32 height 7
click at [196, 59] on span "Rack" at bounding box center [202, 59] width 34 height 6
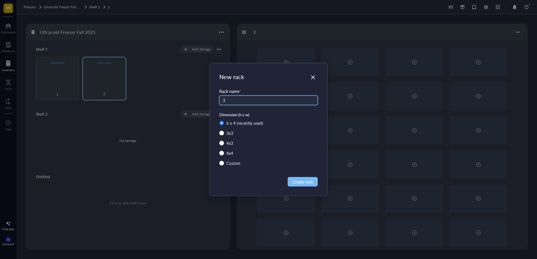
type input "3"
click at [310, 184] on span "Create rack" at bounding box center [303, 181] width 21 height 6
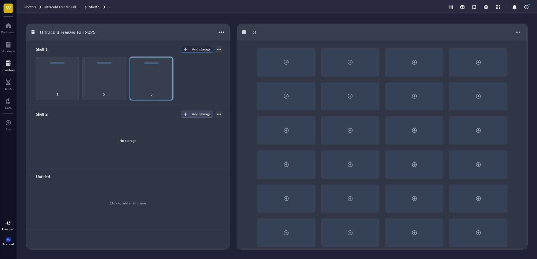
click at [196, 52] on button "Add storage" at bounding box center [197, 49] width 32 height 7
click at [206, 63] on li "Rack" at bounding box center [201, 59] width 41 height 9
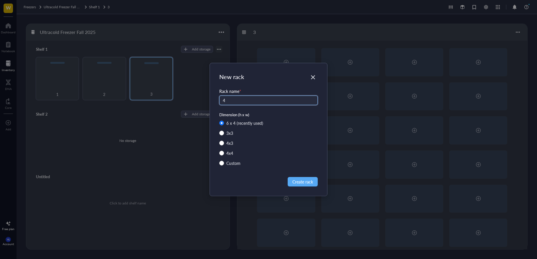
type input "4"
click at [317, 187] on div "New rack Rack name * 4 Dimension (h x w) 6 x 4 (recently used) 3 x 3 4 x 3 4 x …" at bounding box center [268, 129] width 117 height 133
click at [313, 182] on button "Create rack" at bounding box center [303, 181] width 30 height 9
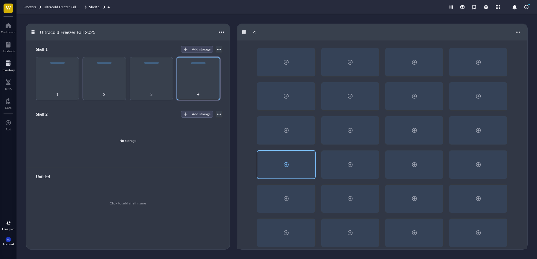
drag, startPoint x: 309, startPoint y: 180, endPoint x: 304, endPoint y: 177, distance: 5.8
click at [200, 49] on div "Add storage" at bounding box center [201, 49] width 19 height 5
click at [198, 57] on span "Rack" at bounding box center [202, 59] width 34 height 6
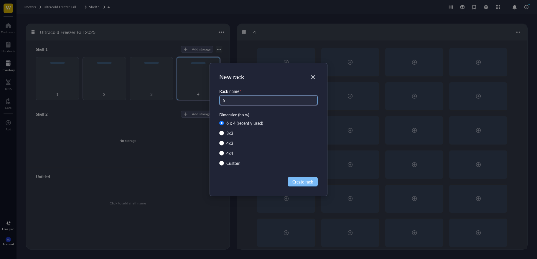
type input "5"
click at [299, 182] on span "Create rack" at bounding box center [303, 181] width 21 height 6
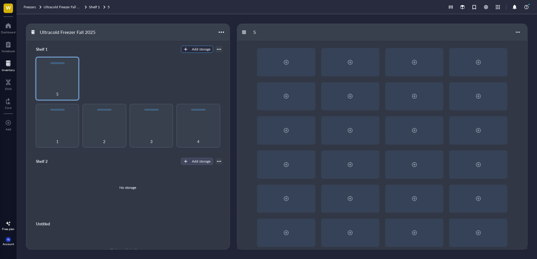
click at [194, 51] on div "Add storage" at bounding box center [201, 49] width 19 height 5
click at [199, 65] on li "Category" at bounding box center [199, 68] width 41 height 9
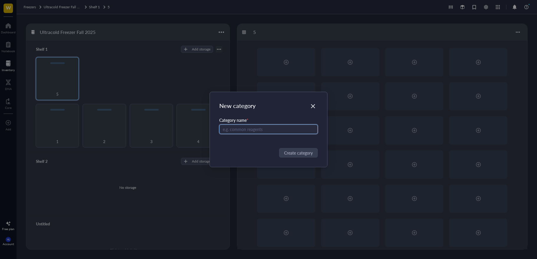
click at [203, 72] on div "New category Category name * Create category" at bounding box center [268, 129] width 537 height 259
click at [312, 109] on div "Close" at bounding box center [313, 105] width 9 height 9
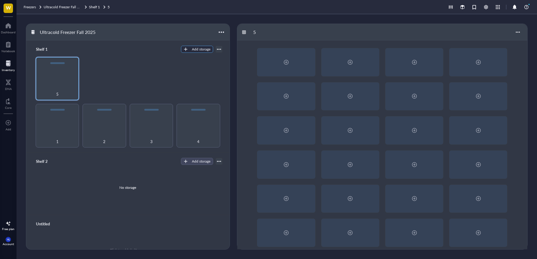
click at [194, 50] on div "Add storage" at bounding box center [201, 49] width 19 height 5
click at [194, 57] on span "Rack" at bounding box center [200, 59] width 34 height 6
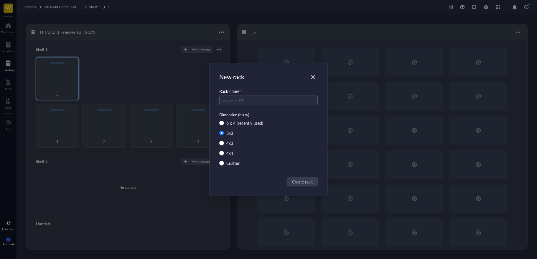
radio input "true"
radio input "false"
type input "6"
drag, startPoint x: 305, startPoint y: 184, endPoint x: 293, endPoint y: 173, distance: 16.3
click at [305, 184] on span "Create rack" at bounding box center [303, 181] width 21 height 6
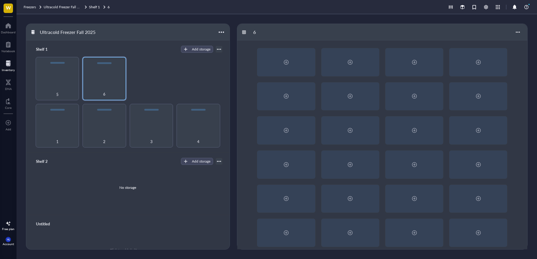
scroll to position [22, 0]
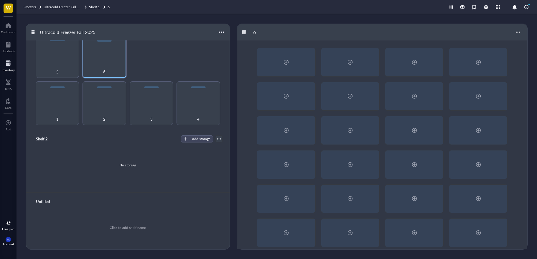
click at [192, 132] on div "Shelf 2 Add storage No storage" at bounding box center [128, 161] width 204 height 63
click at [193, 136] on div "Add storage" at bounding box center [201, 138] width 19 height 5
click at [196, 146] on span "Rack" at bounding box center [200, 148] width 34 height 6
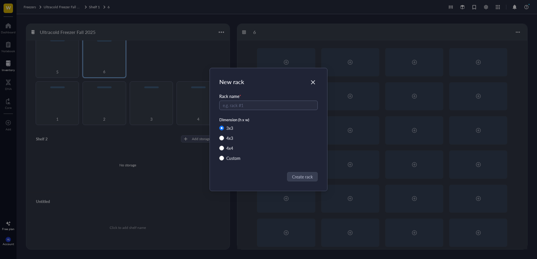
radio input "false"
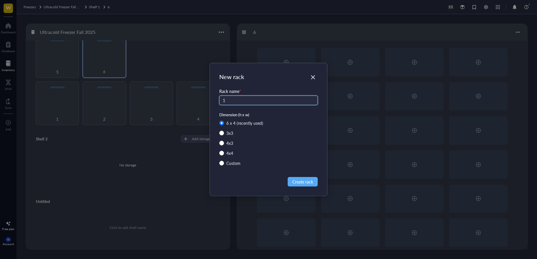
type input "1"
drag, startPoint x: 286, startPoint y: 168, endPoint x: 298, endPoint y: 173, distance: 12.7
click at [287, 168] on div "6 x 4 (recently used) 3 x 3 4 x 3 4 x 4 Custom" at bounding box center [268, 145] width 99 height 50
click at [302, 176] on div "New rack Rack name * 1 Dimension (h x w) 6 x 4 (recently used) 3 x 3 4 x 3 4 x …" at bounding box center [268, 129] width 117 height 133
click at [303, 185] on span "Create rack" at bounding box center [303, 181] width 21 height 6
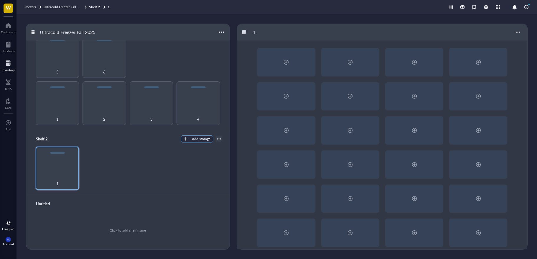
click at [199, 137] on div "Add storage" at bounding box center [201, 138] width 19 height 5
click at [195, 145] on span "Rack" at bounding box center [200, 148] width 34 height 6
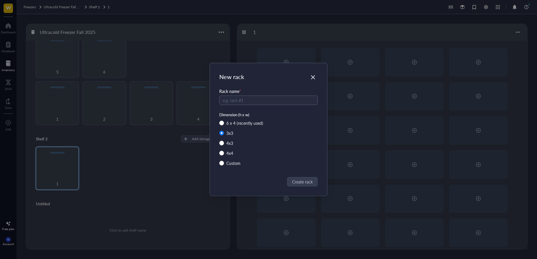
radio input "true"
radio input "false"
type input "2"
click at [300, 185] on button "Create rack" at bounding box center [303, 181] width 30 height 9
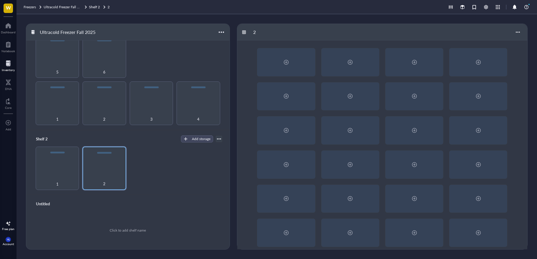
click at [195, 131] on div "Shelf 2 Add storage Rack Category 1 2" at bounding box center [128, 162] width 204 height 65
click at [196, 137] on div "Add storage" at bounding box center [201, 138] width 19 height 5
click at [204, 148] on span "Rack" at bounding box center [200, 148] width 34 height 6
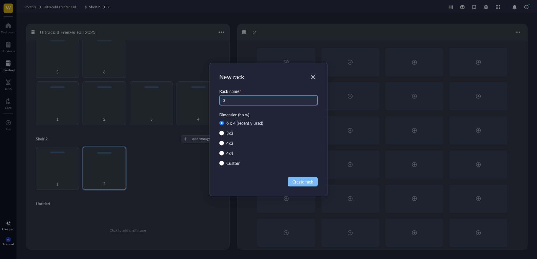
type input "3"
click at [293, 186] on button "Create rack" at bounding box center [303, 181] width 30 height 9
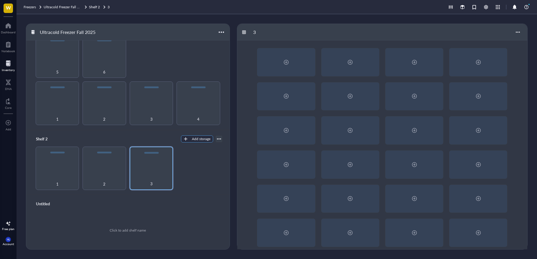
click at [196, 141] on button "Add storage" at bounding box center [197, 138] width 32 height 7
click at [203, 150] on span "Rack" at bounding box center [200, 148] width 34 height 6
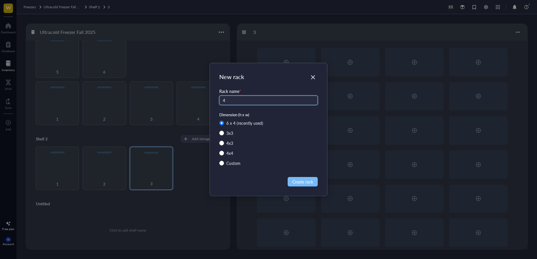
type input "4"
click at [299, 182] on span "Create rack" at bounding box center [303, 181] width 21 height 6
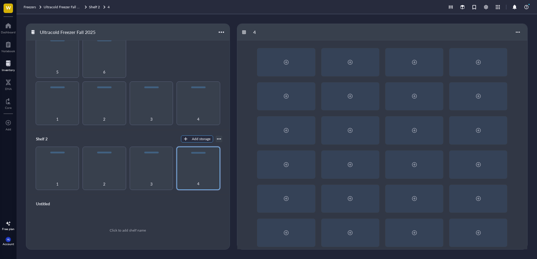
click at [192, 140] on div "Add storage" at bounding box center [201, 138] width 19 height 5
click at [204, 146] on span "Rack" at bounding box center [200, 148] width 34 height 6
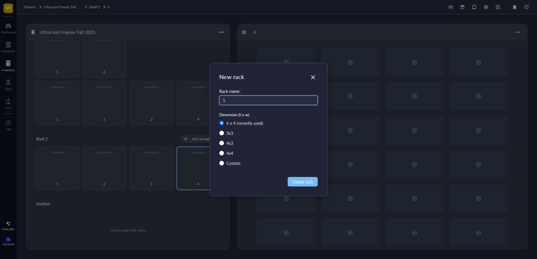
type input "5"
click at [301, 178] on span "Create rack" at bounding box center [303, 181] width 21 height 6
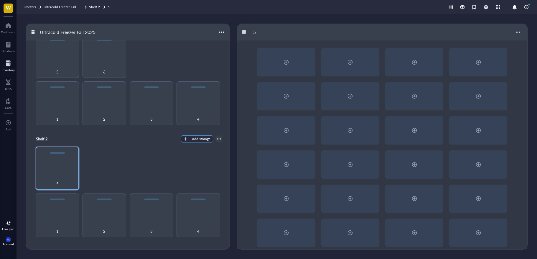
click at [188, 138] on button "Add storage" at bounding box center [197, 138] width 32 height 7
click at [204, 147] on span "Rack" at bounding box center [200, 148] width 34 height 6
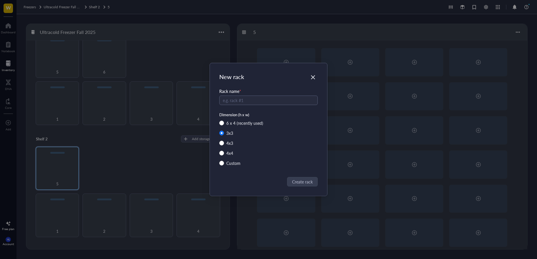
radio input "true"
radio input "false"
type input "6"
click at [297, 180] on span "Create rack" at bounding box center [303, 181] width 21 height 6
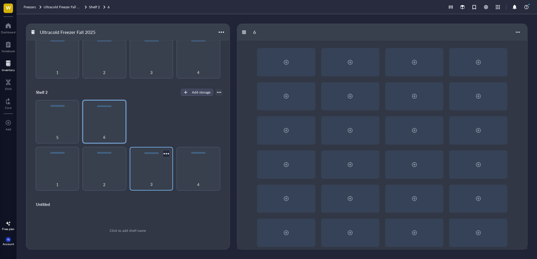
scroll to position [71, 0]
click at [148, 117] on div "1 2 3 4 5 6" at bounding box center [127, 143] width 189 height 91
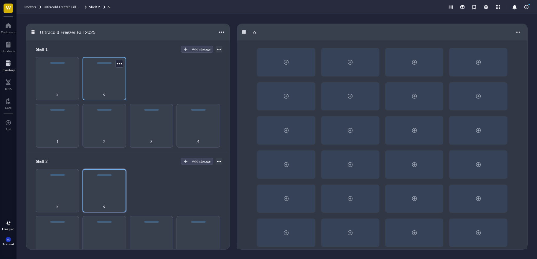
click at [105, 82] on div "6" at bounding box center [104, 78] width 43 height 43
click at [73, 126] on div "1" at bounding box center [57, 125] width 43 height 43
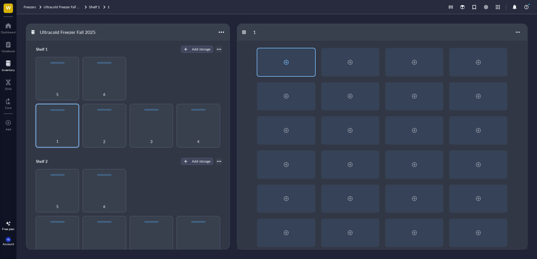
click at [289, 60] on div at bounding box center [286, 62] width 9 height 9
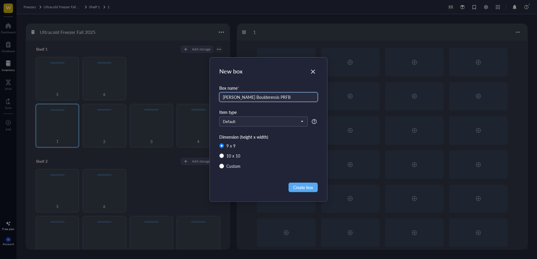
type input "[PERSON_NAME] Boulderensis PRFB"
click at [230, 155] on div "10 x 10" at bounding box center [234, 156] width 14 height 6
click at [224, 155] on input "10 x 10" at bounding box center [221, 155] width 5 height 5
radio input "true"
radio input "false"
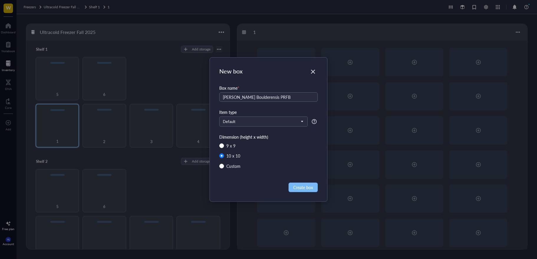
click at [295, 187] on span "Create box" at bounding box center [304, 187] width 20 height 6
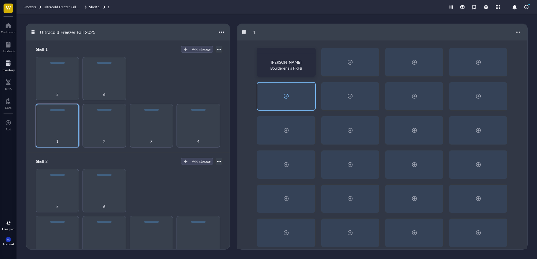
click at [280, 96] on div at bounding box center [287, 97] width 58 height 28
radio input "false"
radio input "true"
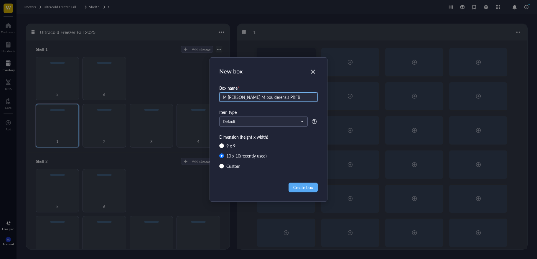
type input "M [PERSON_NAME] M boulderensis PRFB"
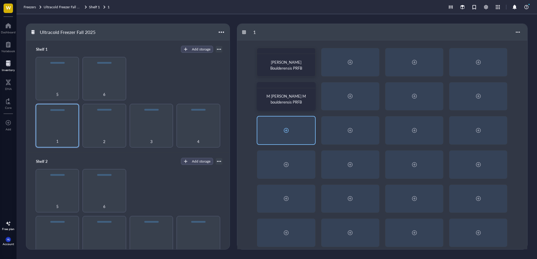
click at [283, 133] on div at bounding box center [286, 130] width 9 height 9
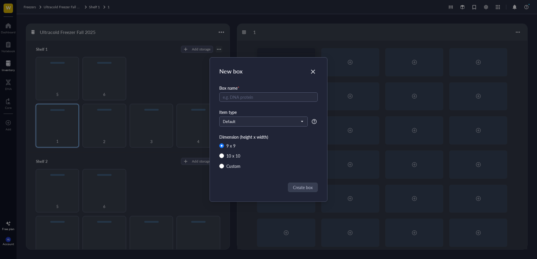
radio input "false"
radio input "true"
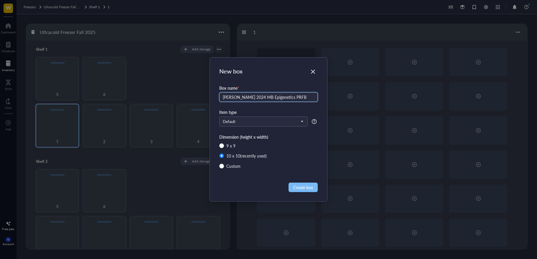
type input "[PERSON_NAME] 2024 MB Epigenetics PRFB"
click at [300, 186] on span "Create box" at bounding box center [304, 187] width 20 height 6
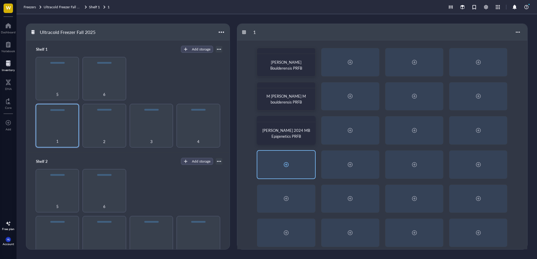
click at [283, 165] on div at bounding box center [286, 164] width 9 height 9
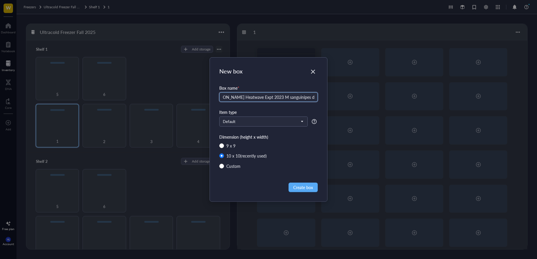
scroll to position [0, 17]
type input "M [PERSON_NAME] Heatwave Expt 2023 M sanguinipes development"
click at [306, 187] on span "Create box" at bounding box center [304, 187] width 20 height 6
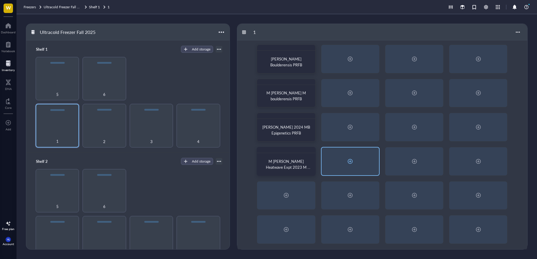
scroll to position [5, 0]
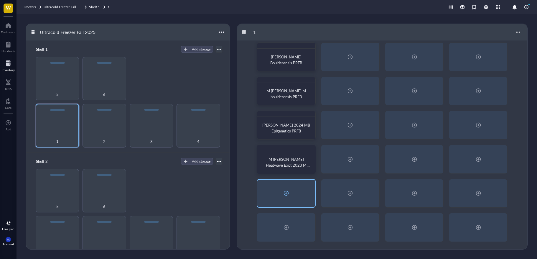
click at [286, 192] on div at bounding box center [286, 193] width 9 height 9
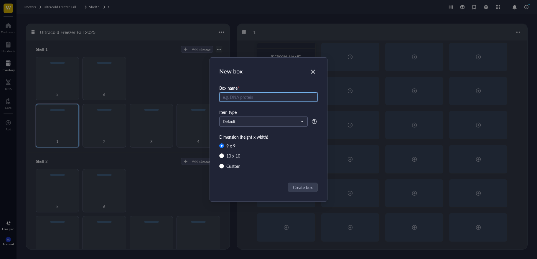
radio input "false"
radio input "true"
type input "M [PERSON_NAME] Heatwave Expt 2023 M sanguinipes developmental series Box 2"
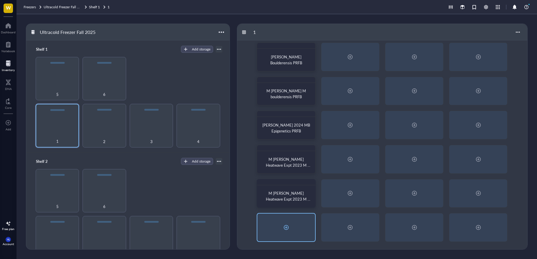
click at [288, 231] on div at bounding box center [286, 227] width 9 height 9
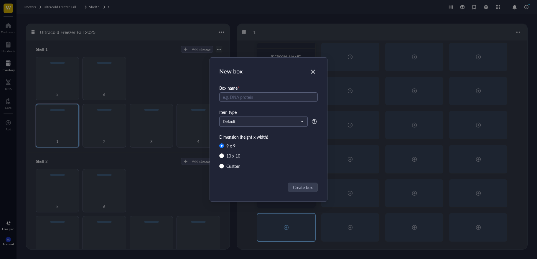
radio input "false"
radio input "true"
click at [313, 70] on icon "Close" at bounding box center [314, 72] width 6 height 6
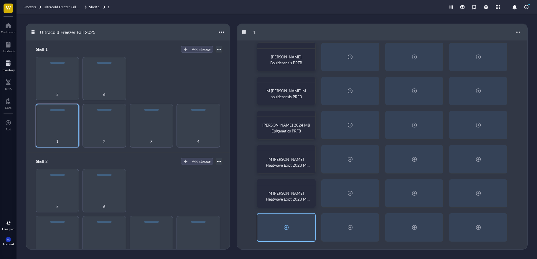
click at [291, 224] on div at bounding box center [286, 227] width 9 height 9
radio input "false"
radio input "true"
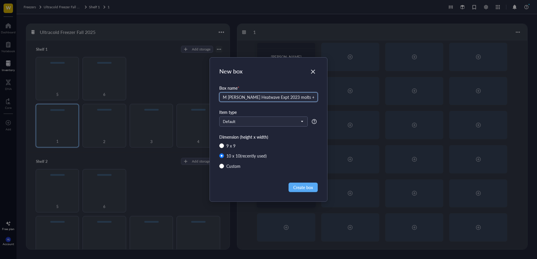
scroll to position [0, 1]
type input "M [PERSON_NAME] Heatwave Expt 2023 molts + MB adults"
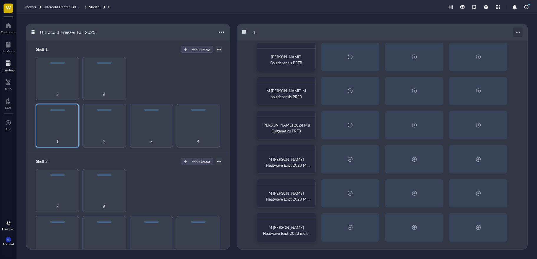
click at [518, 35] on div at bounding box center [518, 31] width 9 height 9
click at [493, 44] on div "Settings" at bounding box center [498, 43] width 14 height 5
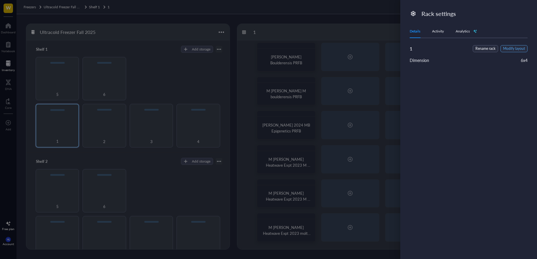
click at [504, 47] on span "Modify layout" at bounding box center [515, 49] width 22 height 6
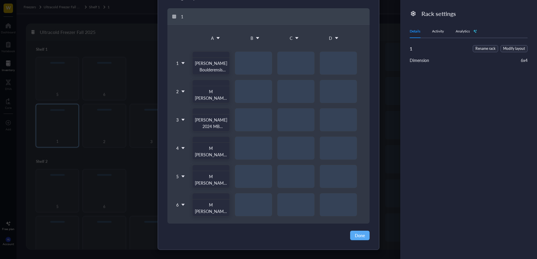
scroll to position [27, 0]
click at [254, 216] on div "[PERSON_NAME] Boulderensis PRFB M [PERSON_NAME] M boulderensis PRFB [PERSON_NAM…" at bounding box center [275, 133] width 176 height 165
click at [247, 210] on div "[PERSON_NAME] Boulderensis PRFB M [PERSON_NAME] M boulderensis PRFB [PERSON_NAM…" at bounding box center [275, 133] width 176 height 165
click at [178, 205] on div "6" at bounding box center [181, 205] width 12 height 24
click at [191, 229] on li "Insert 1 below" at bounding box center [194, 231] width 41 height 9
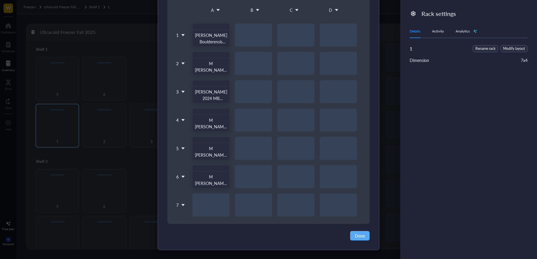
scroll to position [55, 0]
click at [353, 235] on button "Done" at bounding box center [359, 234] width 19 height 9
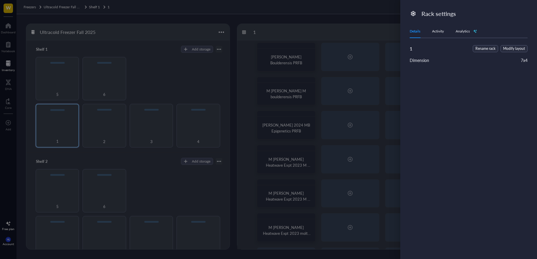
click at [300, 190] on div at bounding box center [268, 129] width 537 height 259
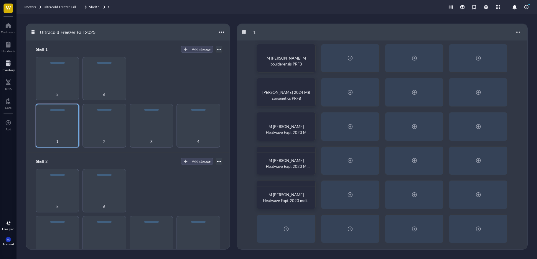
scroll to position [39, 0]
click at [303, 217] on div at bounding box center [287, 228] width 58 height 28
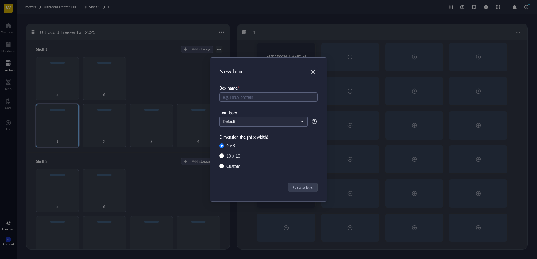
radio input "false"
radio input "true"
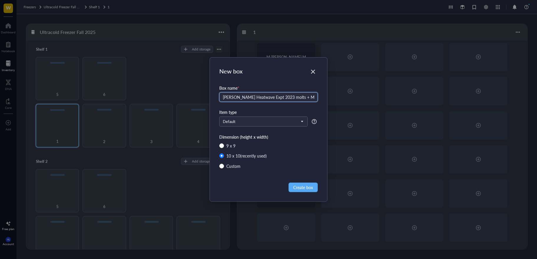
scroll to position [0, 1]
type input "[PERSON_NAME] Heatwave Expt 2023 molts + MB adults"
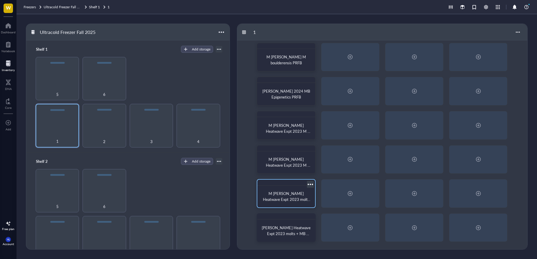
click at [298, 201] on span "M [PERSON_NAME] Heatwave Expt 2023 molts + MB adults" at bounding box center [286, 199] width 47 height 17
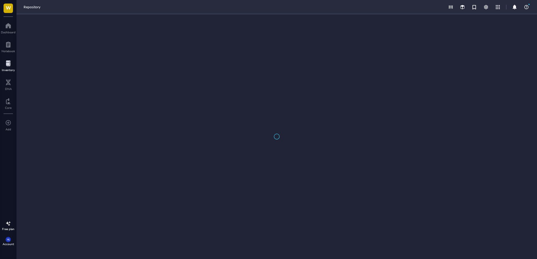
type textarea "Keep everyone on the same page…"
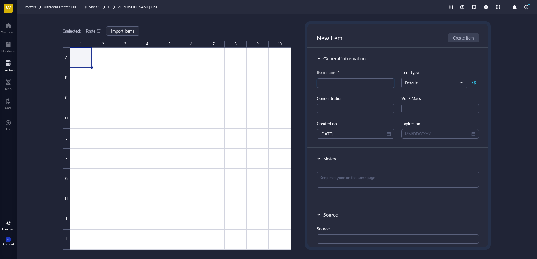
click at [130, 6] on link "M [PERSON_NAME] Heatwave Expt 2023 molts + MB adults" at bounding box center [139, 7] width 44 height 6
click at [105, 5] on div at bounding box center [104, 7] width 4 height 4
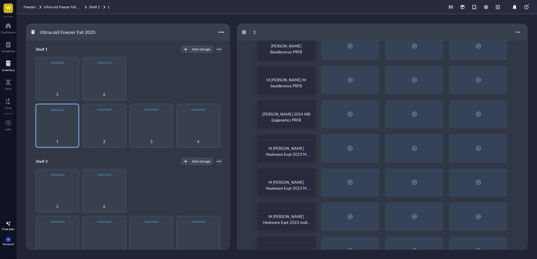
scroll to position [39, 0]
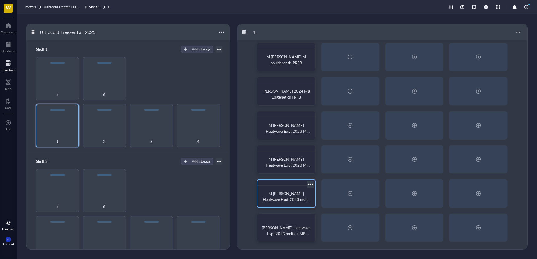
click at [309, 185] on div at bounding box center [310, 184] width 9 height 9
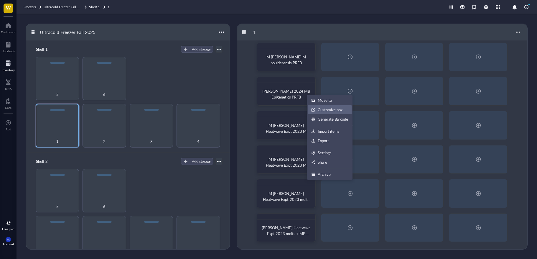
click at [315, 108] on div at bounding box center [314, 110] width 4 height 4
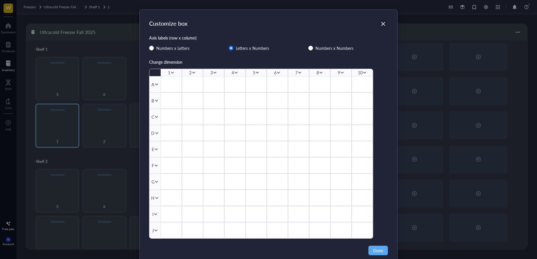
click at [381, 24] on icon "Close" at bounding box center [384, 24] width 6 height 6
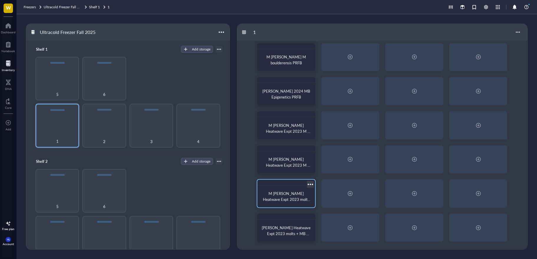
click at [312, 184] on div at bounding box center [310, 184] width 9 height 9
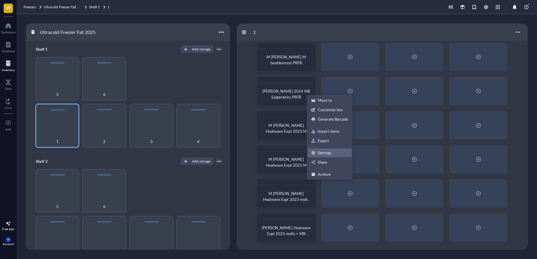
click at [328, 150] on div "Settings" at bounding box center [325, 152] width 14 height 5
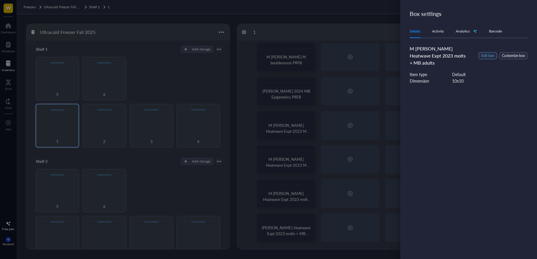
click at [482, 53] on span "Edit box" at bounding box center [488, 56] width 13 height 6
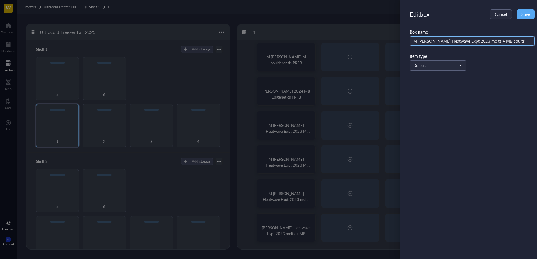
click at [463, 42] on input "M [PERSON_NAME] Heatwave Expt 2023 molts + MB adults" at bounding box center [472, 40] width 125 height 9
click at [505, 42] on input "M [PERSON_NAME] Heatwave Expt 2023 molts + MB adults" at bounding box center [472, 40] width 125 height 9
type input "M [PERSON_NAME] Heatwave Expt 2023 molts + MB adults [DEMOGRAPHIC_DATA]"
click at [530, 11] on button "Save" at bounding box center [526, 13] width 18 height 9
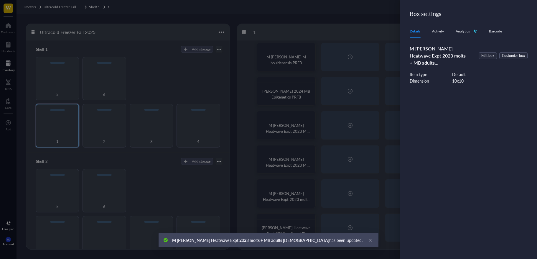
click at [348, 240] on div "M [PERSON_NAME] Heatwave Expt 2023 molts + MB adults [DEMOGRAPHIC_DATA] has bee…" at bounding box center [269, 240] width 220 height 14
click at [369, 240] on icon "close" at bounding box center [371, 240] width 4 height 4
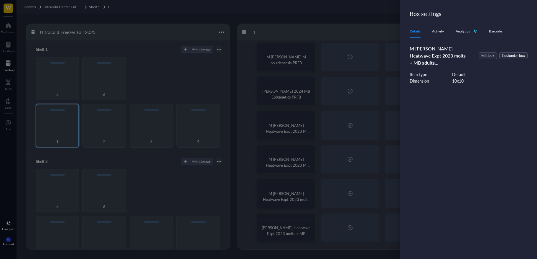
click at [430, 20] on div "Box settings Details Activity Analytics Barcode M [PERSON_NAME] Heatwave Expt 2…" at bounding box center [469, 129] width 137 height 259
click at [364, 19] on div at bounding box center [268, 129] width 537 height 259
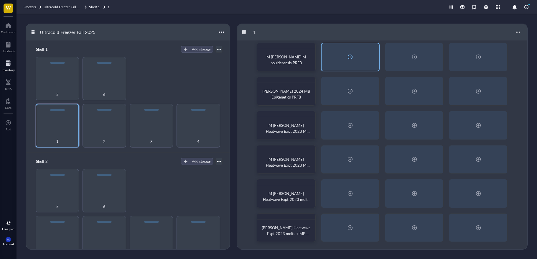
click at [354, 55] on div at bounding box center [350, 56] width 9 height 9
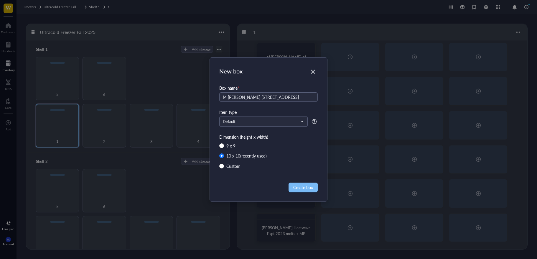
type input "M [PERSON_NAME] [STREET_ADDRESS]"
click at [302, 190] on span "Create box" at bounding box center [304, 187] width 20 height 6
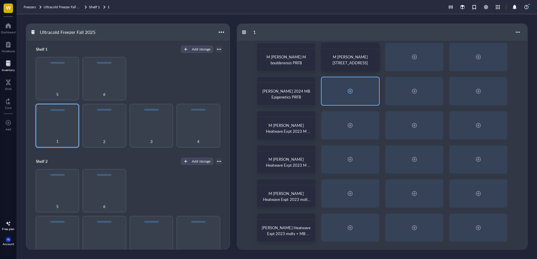
click at [357, 90] on div at bounding box center [351, 91] width 58 height 28
radio input "false"
radio input "true"
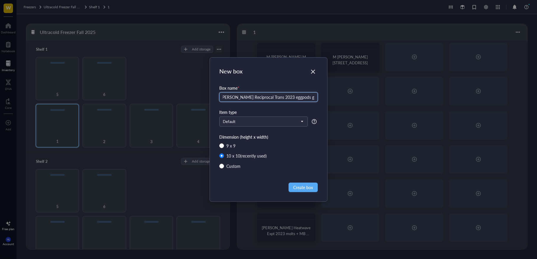
scroll to position [0, 9]
type input "M [PERSON_NAME] Reciprocal Trans 2023 eggpods grasshoppers"
click at [298, 190] on span "Create box" at bounding box center [304, 187] width 20 height 6
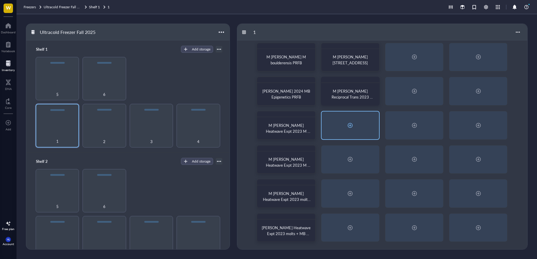
click at [352, 119] on div at bounding box center [351, 126] width 58 height 28
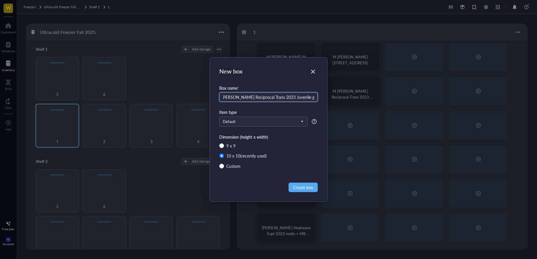
scroll to position [0, 9]
type input "M [PERSON_NAME] Reciprocal Trans 2023 Juvenile grasshoppers"
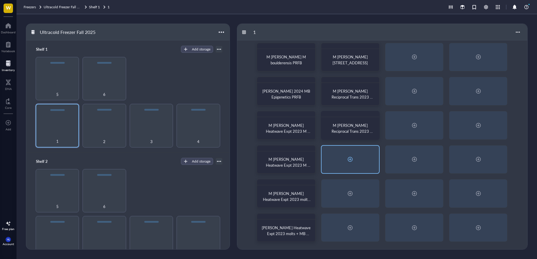
click at [345, 155] on div at bounding box center [351, 160] width 58 height 28
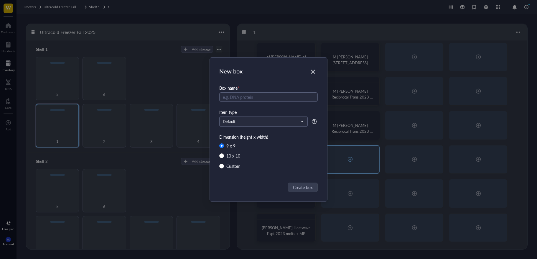
radio input "false"
radio input "true"
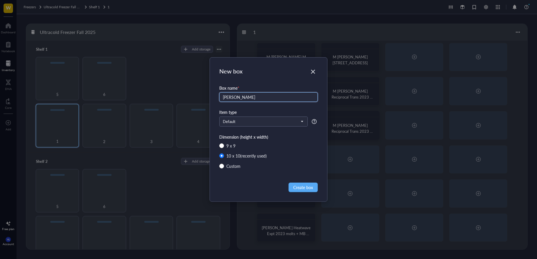
type input "[PERSON_NAME]"
click at [343, 54] on div "New box Box name * [PERSON_NAME] Item type Default Dimension (height x width) 9…" at bounding box center [268, 129] width 537 height 259
click at [309, 24] on div "New box Box name * [PERSON_NAME] Item type Default Dimension (height x width) 9…" at bounding box center [268, 129] width 537 height 259
click at [312, 72] on icon "Close" at bounding box center [314, 72] width 6 height 6
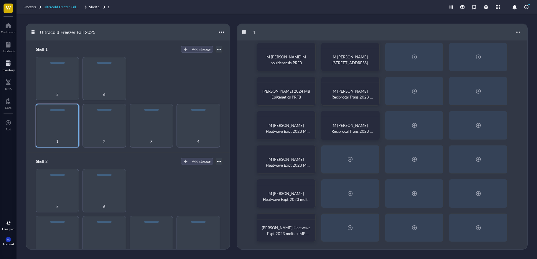
click at [65, 6] on span "Ultracold Freezer Fall 2025" at bounding box center [65, 6] width 42 height 5
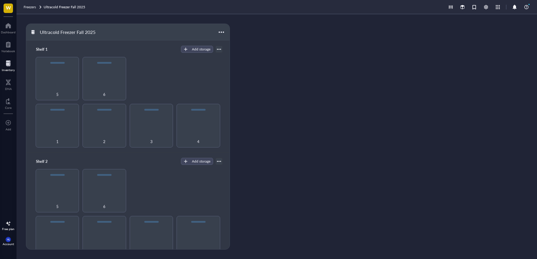
click at [65, 6] on link "Ultracold Freezer Fall 2025" at bounding box center [65, 7] width 43 height 6
click at [28, 6] on span "Freezers" at bounding box center [30, 6] width 12 height 5
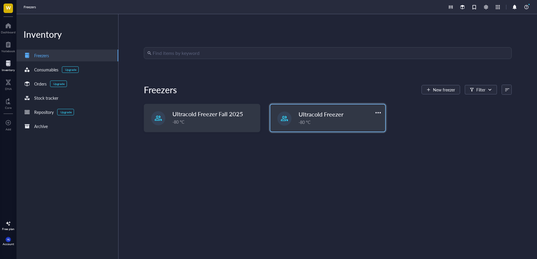
click at [320, 121] on div "-80 °C" at bounding box center [340, 122] width 83 height 6
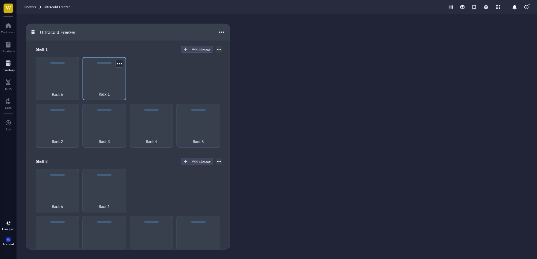
click at [96, 84] on div "Rack 1" at bounding box center [104, 90] width 37 height 13
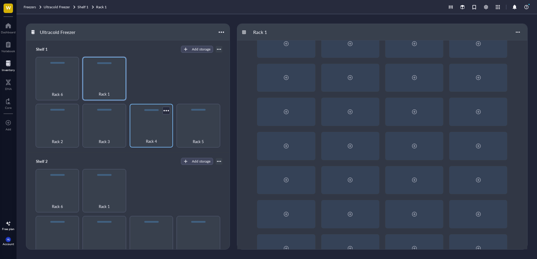
scroll to position [39, 0]
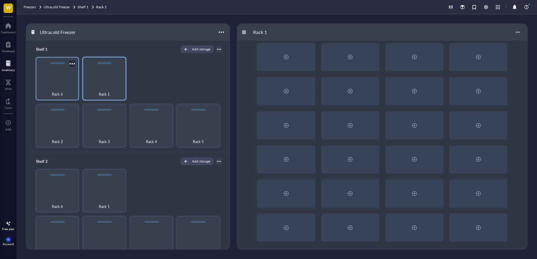
click at [53, 85] on div "Rack 6" at bounding box center [57, 90] width 37 height 13
click at [51, 123] on div "Rack 2" at bounding box center [57, 125] width 43 height 43
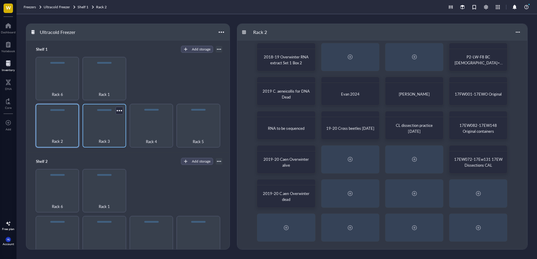
click at [92, 116] on div "Rack 3" at bounding box center [104, 125] width 43 height 43
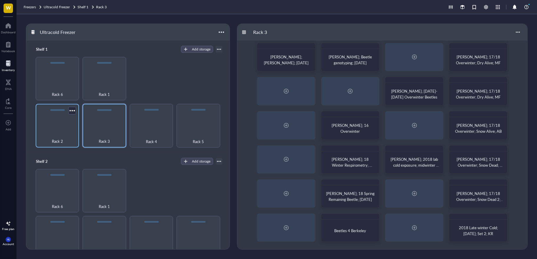
click at [65, 123] on div "Rack 2" at bounding box center [57, 125] width 43 height 43
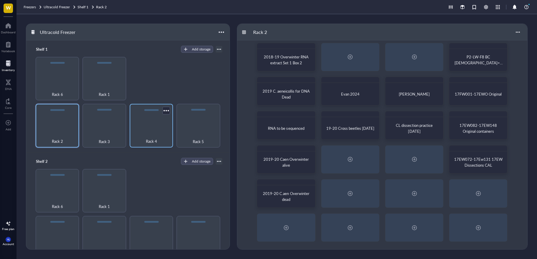
click at [147, 127] on div "Rack 4" at bounding box center [151, 125] width 43 height 43
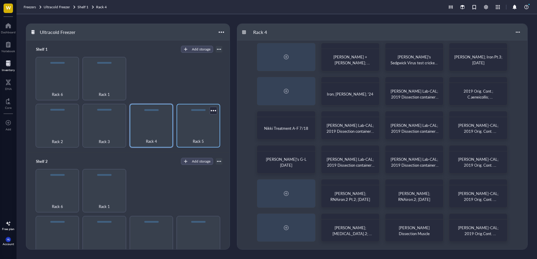
click at [188, 127] on div "Rack 5" at bounding box center [198, 125] width 43 height 43
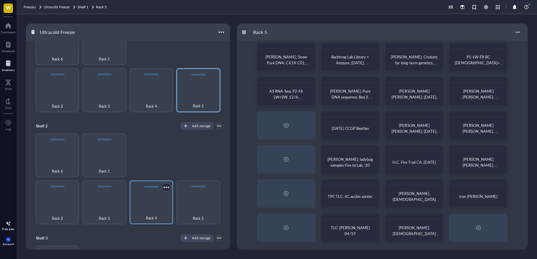
scroll to position [73, 0]
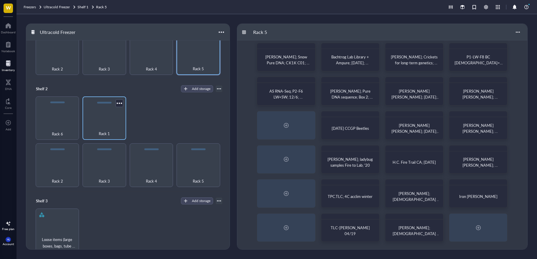
click at [110, 125] on div "Rack 1" at bounding box center [104, 130] width 37 height 13
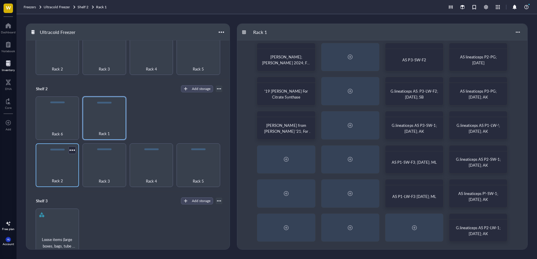
click at [63, 163] on div "Rack 2" at bounding box center [57, 164] width 43 height 43
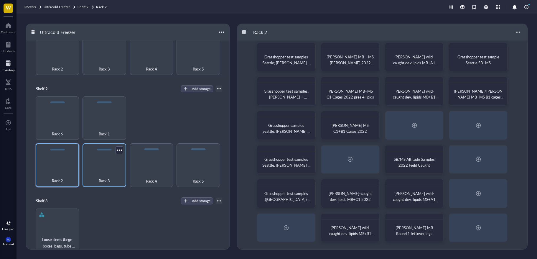
click at [117, 167] on div "Rack 3" at bounding box center [104, 164] width 43 height 43
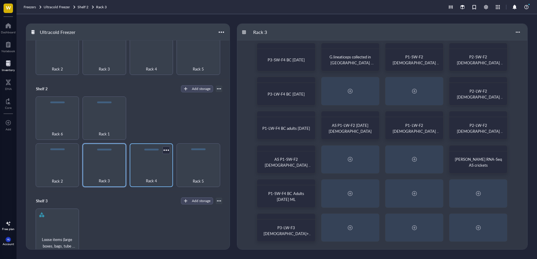
click at [146, 166] on div "Rack 4" at bounding box center [151, 164] width 43 height 43
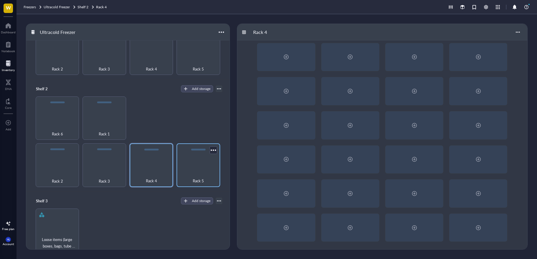
click at [194, 164] on div "Rack 5" at bounding box center [198, 164] width 43 height 43
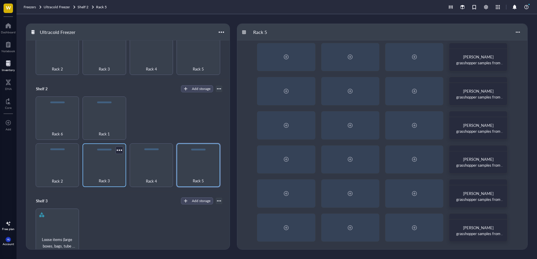
drag, startPoint x: 109, startPoint y: 181, endPoint x: 116, endPoint y: 178, distance: 7.5
click at [109, 181] on span "Rack 3" at bounding box center [104, 181] width 11 height 6
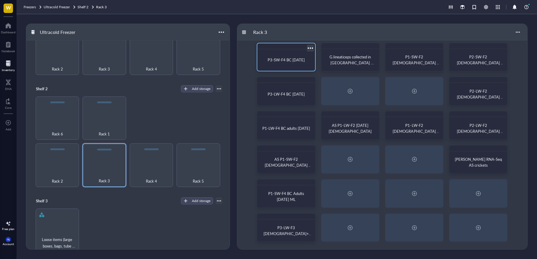
click at [264, 60] on div "P3-SW-F4 BC [DATE]" at bounding box center [286, 60] width 48 height 6
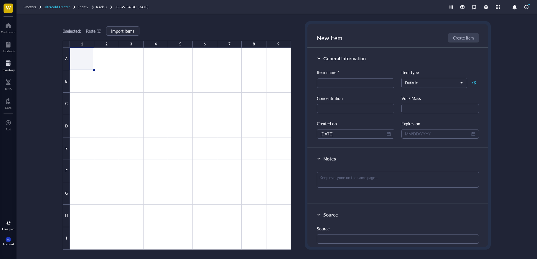
click at [55, 7] on span "Ultracold Freezer" at bounding box center [57, 6] width 26 height 5
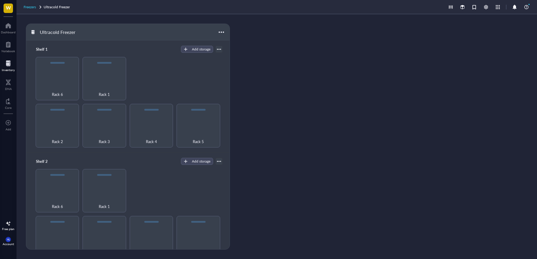
click at [30, 9] on span "Freezers" at bounding box center [30, 6] width 12 height 5
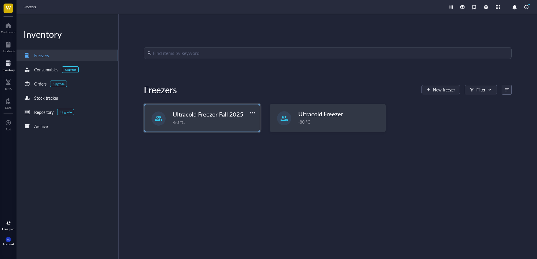
click at [221, 126] on div "Ultracold Freezer Fall 2025 -80 °C" at bounding box center [202, 117] width 115 height 27
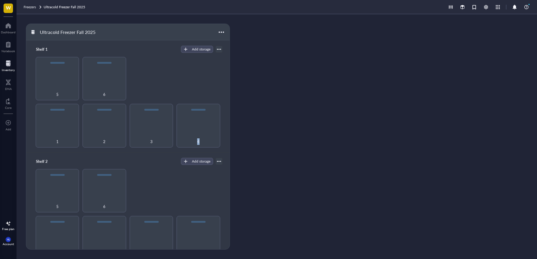
click at [221, 126] on div "Shelf 1 Add storage 1 2 3 4 5 6" at bounding box center [128, 96] width 204 height 112
click at [78, 124] on div "1" at bounding box center [57, 125] width 43 height 43
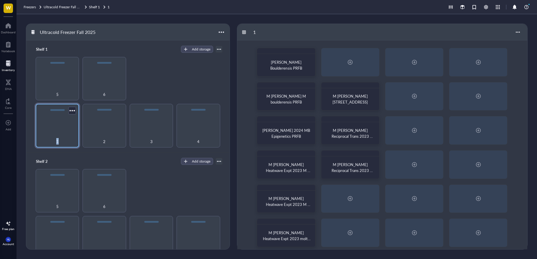
click at [77, 124] on div "1" at bounding box center [57, 125] width 43 height 43
drag, startPoint x: 362, startPoint y: 103, endPoint x: 358, endPoint y: 97, distance: 7.1
click at [358, 97] on div "M [PERSON_NAME] [STREET_ADDRESS]" at bounding box center [351, 99] width 48 height 12
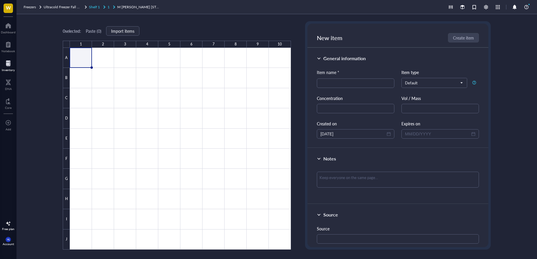
click at [113, 6] on div at bounding box center [114, 7] width 4 height 4
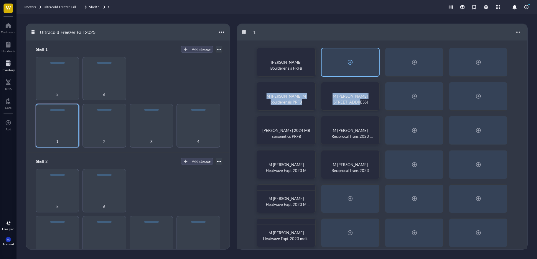
drag, startPoint x: 358, startPoint y: 104, endPoint x: 357, endPoint y: 58, distance: 46.6
click at [357, 58] on div "[PERSON_NAME] Boulderensis PRFB M [PERSON_NAME] M boulderensis PRFB M [PERSON_N…" at bounding box center [382, 164] width 290 height 248
click at [376, 88] on div at bounding box center [374, 87] width 9 height 9
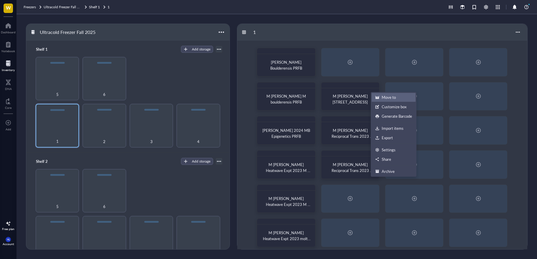
click at [381, 95] on div "Move to" at bounding box center [394, 97] width 37 height 5
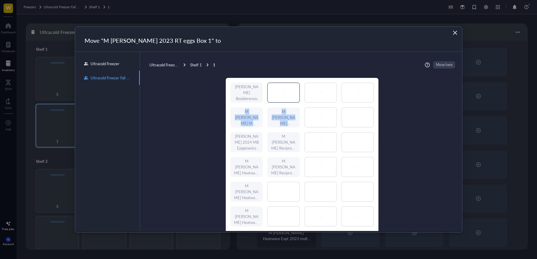
drag, startPoint x: 292, startPoint y: 119, endPoint x: 289, endPoint y: 98, distance: 21.2
click at [289, 98] on div "[PERSON_NAME] Boulderensis PRFB M [PERSON_NAME] M boulderensis PRFB M [PERSON_N…" at bounding box center [302, 167] width 153 height 178
click at [288, 96] on div at bounding box center [284, 92] width 32 height 19
click at [445, 63] on span "Move here" at bounding box center [445, 64] width 17 height 7
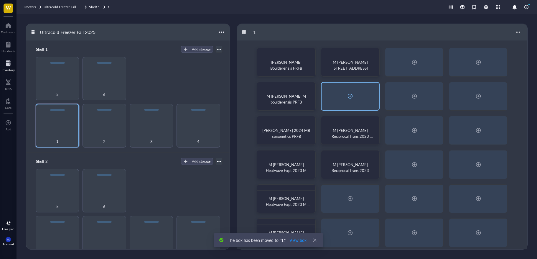
click at [361, 94] on div at bounding box center [351, 97] width 58 height 28
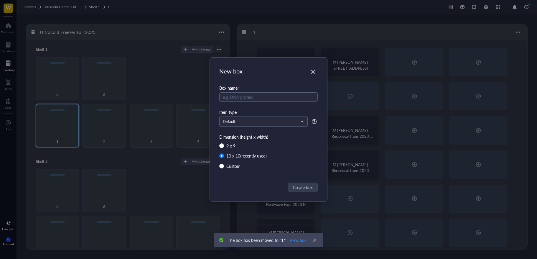
click at [372, 136] on div "New box Box name * Item type Default Dimension (height x width) 9 x 9 10 x 10 (…" at bounding box center [268, 129] width 537 height 259
click at [368, 105] on div "New box Box name * Item type Default Dimension (height x width) 9 x 9 10 x 10 (…" at bounding box center [268, 129] width 537 height 259
click at [316, 74] on div "Close" at bounding box center [313, 71] width 9 height 9
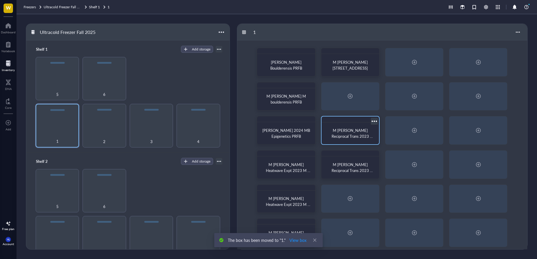
click at [369, 138] on span "M [PERSON_NAME] Reciprocal Trans 2023 eggpods grasshoppers" at bounding box center [352, 135] width 41 height 17
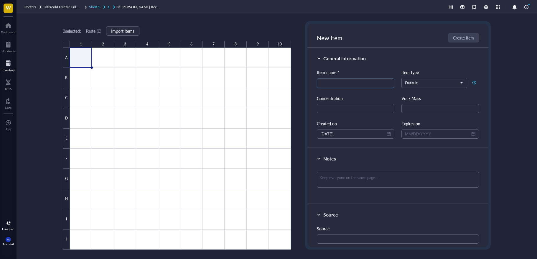
click at [98, 6] on span "Shelf 1" at bounding box center [94, 6] width 11 height 5
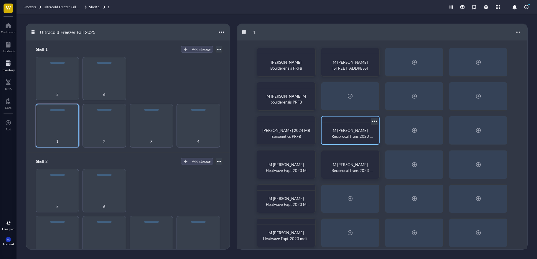
click at [376, 121] on div at bounding box center [374, 121] width 9 height 9
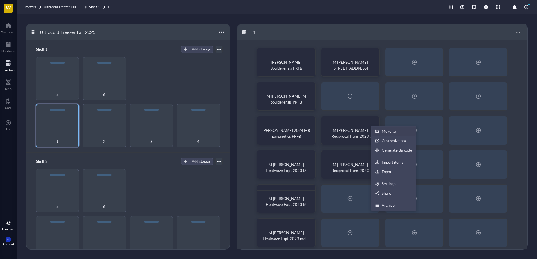
click at [380, 128] on li "Move to" at bounding box center [394, 131] width 45 height 9
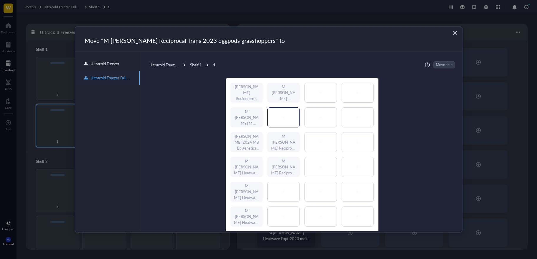
click at [284, 121] on div at bounding box center [284, 117] width 32 height 19
click at [440, 65] on span "Move here" at bounding box center [445, 64] width 17 height 7
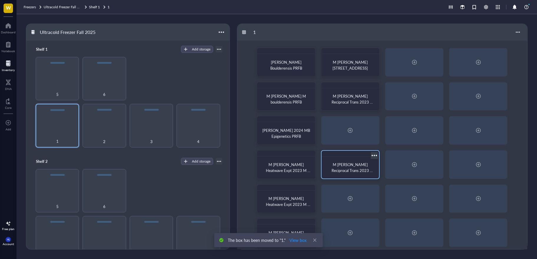
click at [374, 156] on div at bounding box center [374, 155] width 9 height 9
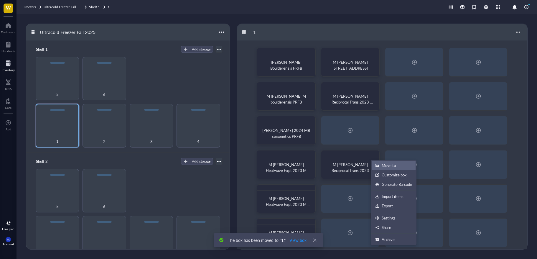
click at [390, 166] on div "Move to" at bounding box center [389, 165] width 14 height 5
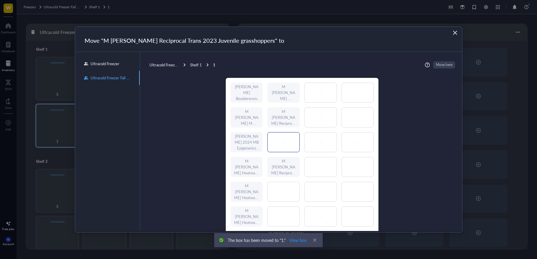
click at [284, 140] on icon at bounding box center [284, 142] width 4 height 4
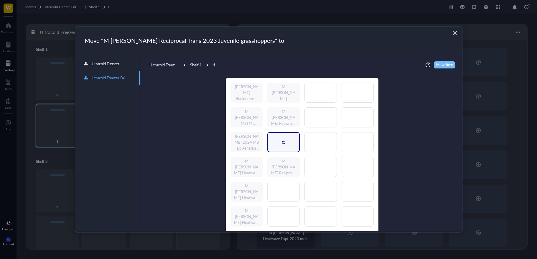
click at [445, 61] on span "Move here" at bounding box center [445, 64] width 17 height 7
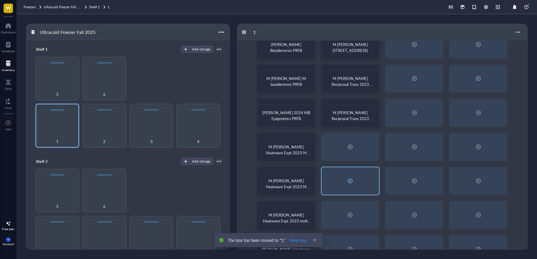
scroll to position [39, 0]
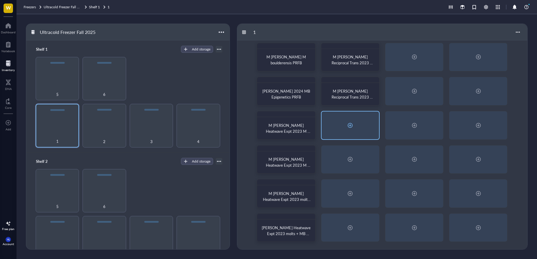
click at [360, 123] on div at bounding box center [351, 126] width 58 height 28
radio input "false"
radio input "true"
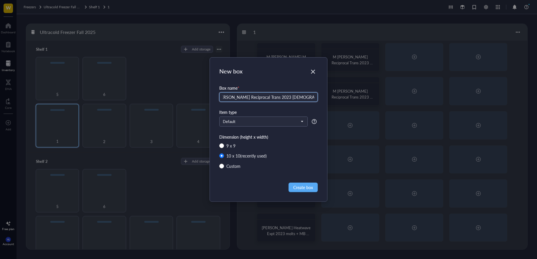
scroll to position [0, 6]
type input "[PERSON_NAME] Reciprocal Trans 2023 [DEMOGRAPHIC_DATA] grasshoppers"
click at [311, 190] on span "Create box" at bounding box center [304, 187] width 20 height 6
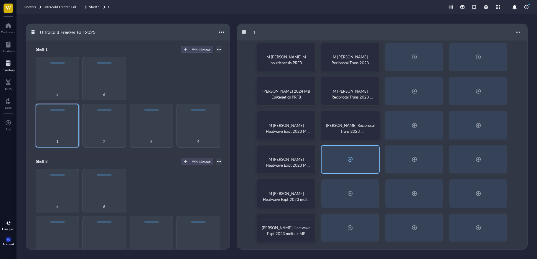
click at [350, 158] on div at bounding box center [350, 159] width 9 height 9
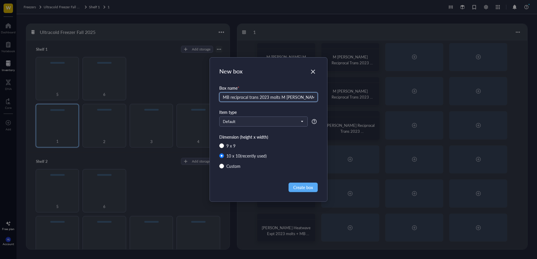
type input "MB reciprocal trans 2023 molts M [PERSON_NAME]"
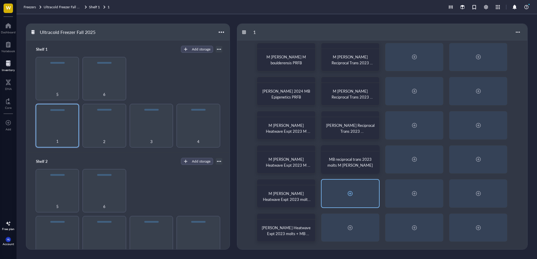
click at [345, 191] on div at bounding box center [351, 194] width 58 height 28
radio input "false"
radio input "true"
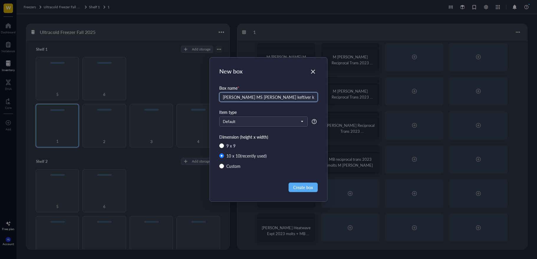
click at [263, 99] on input "[PERSON_NAME] MS [PERSON_NAME] keftiver kegs" at bounding box center [268, 96] width 99 height 9
click at [273, 98] on input "[PERSON_NAME] MS [PERSON_NAME] leftover kegs" at bounding box center [268, 96] width 99 height 9
type input "[PERSON_NAME] MS [PERSON_NAME] leftover legs"
click at [301, 185] on span "Create box" at bounding box center [304, 187] width 20 height 6
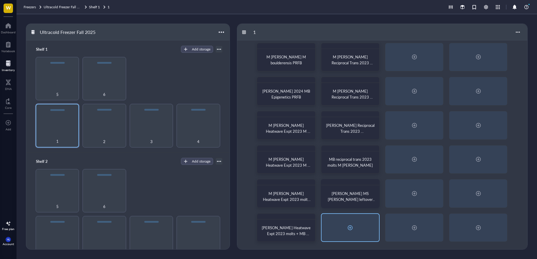
click at [348, 227] on div at bounding box center [350, 227] width 9 height 9
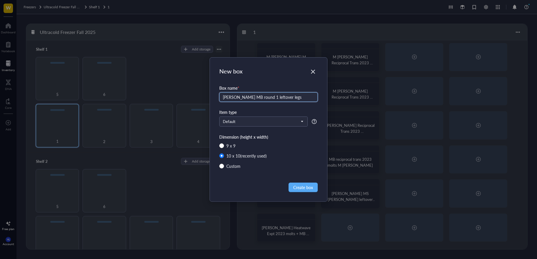
type input "[PERSON_NAME] MB round 1 leftover legs"
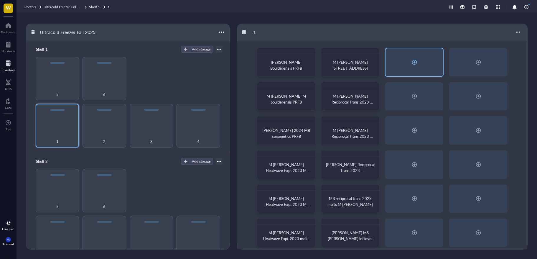
click at [409, 58] on div at bounding box center [415, 62] width 58 height 28
radio input "false"
radio input "true"
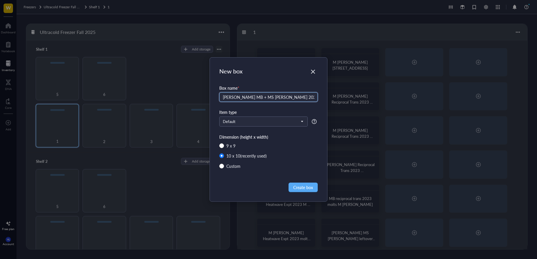
type input "[PERSON_NAME] MB + MS [PERSON_NAME] 2022 lipids"
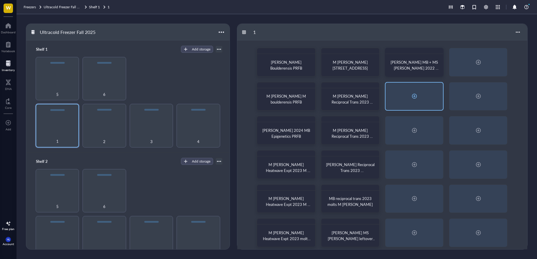
click at [425, 95] on div at bounding box center [415, 97] width 58 height 28
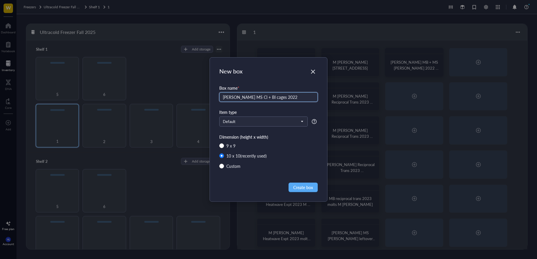
type input "[PERSON_NAME] MS Cl + Bl cages 2022"
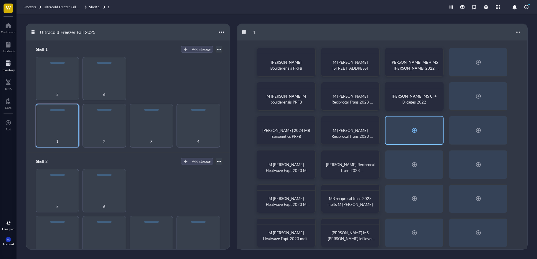
click at [407, 128] on div at bounding box center [415, 131] width 58 height 28
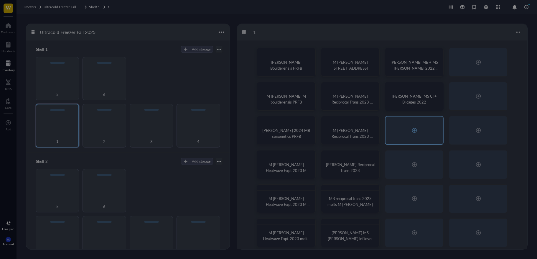
radio input "false"
radio input "true"
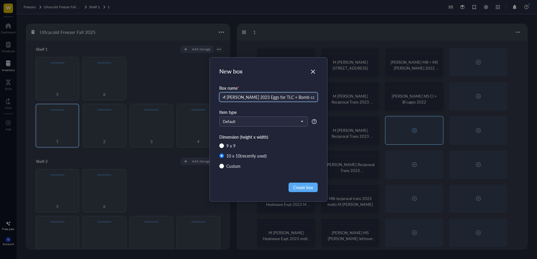
scroll to position [0, 3]
type input "M [PERSON_NAME] 2023 Eggs for TLC + Bomb calorimetry"
click at [308, 184] on span "Create box" at bounding box center [304, 187] width 20 height 6
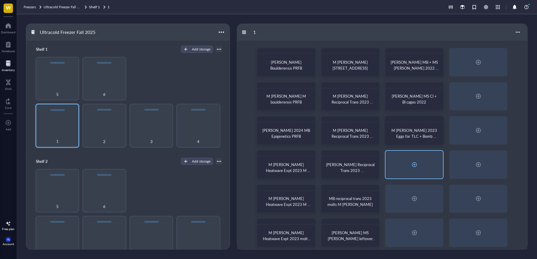
click at [424, 165] on div at bounding box center [415, 165] width 58 height 28
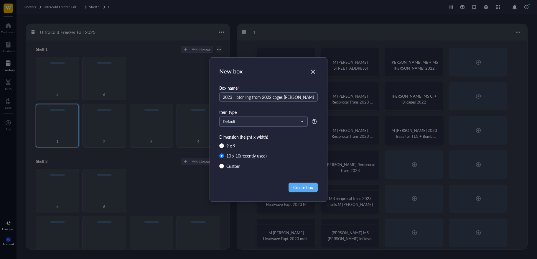
type input "2023 Hatchling from 2022 cages [PERSON_NAME]"
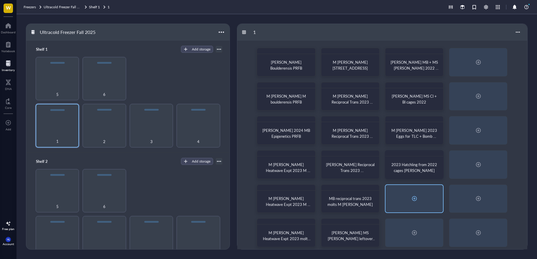
click at [428, 201] on div at bounding box center [415, 199] width 58 height 28
radio input "false"
radio input "true"
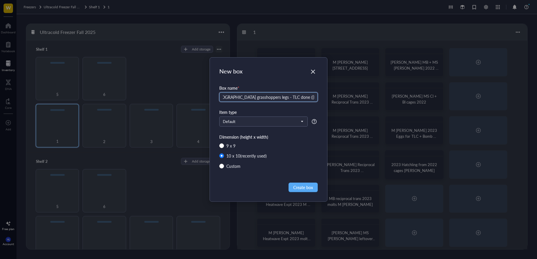
scroll to position [0, 95]
type input "[PERSON_NAME] reciprocal transplant 2023 [DEMOGRAPHIC_DATA] grasshoppers legs -…"
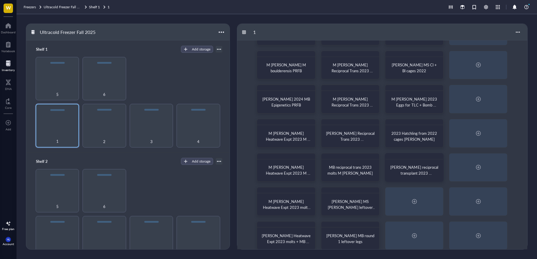
scroll to position [39, 0]
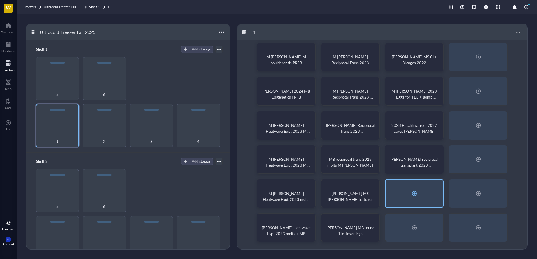
click at [424, 191] on div at bounding box center [415, 194] width 58 height 28
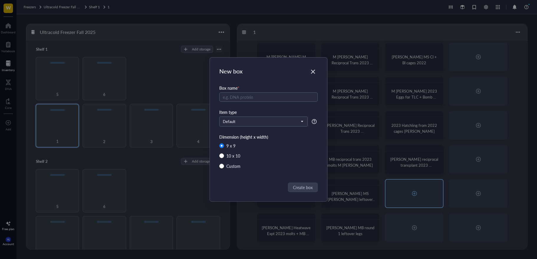
radio input "false"
radio input "true"
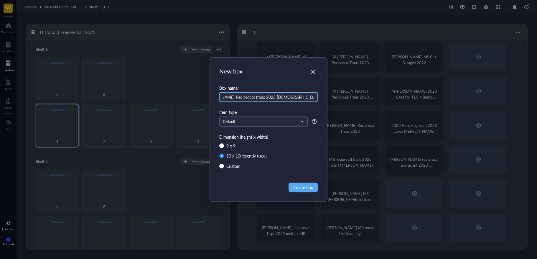
scroll to position [0, 22]
type input "[PERSON_NAME] Reciprocal trans 2025 [DEMOGRAPHIC_DATA] grasshoppers Juveniles"
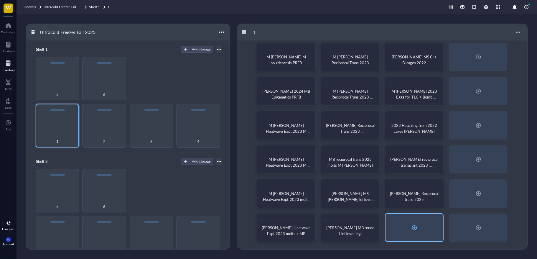
click at [403, 218] on div at bounding box center [415, 228] width 58 height 28
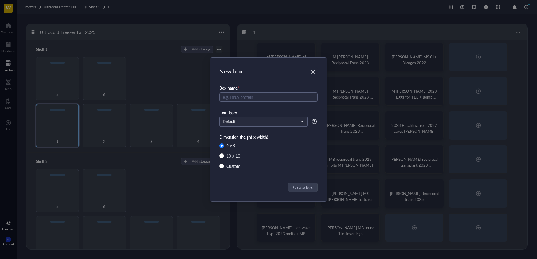
radio input "false"
radio input "true"
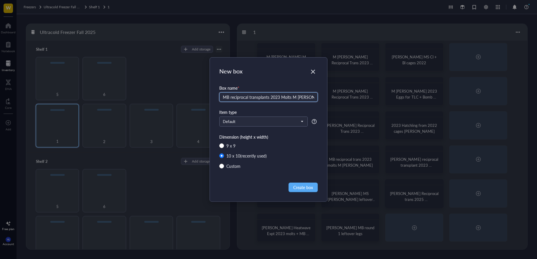
type input "MB reciprocal transplants 2023 Molts M [PERSON_NAME]"
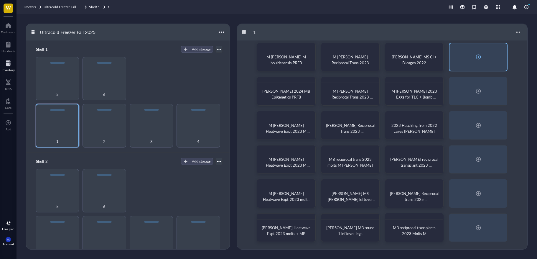
click at [478, 60] on div at bounding box center [478, 56] width 9 height 9
radio input "false"
radio input "true"
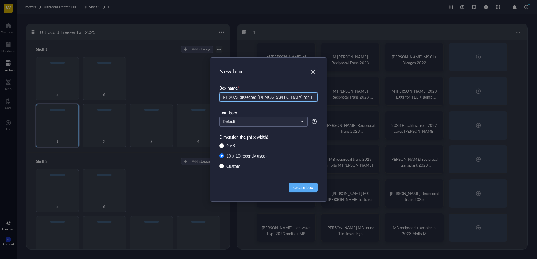
type input "RT 2023 dissected [DEMOGRAPHIC_DATA] for TLC [PERSON_NAME]"
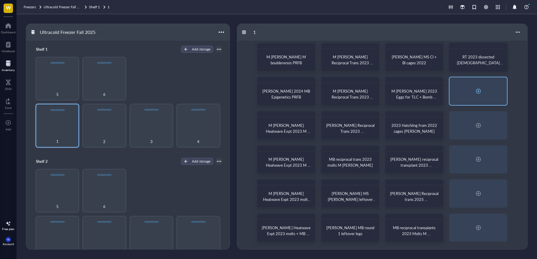
click at [476, 92] on div at bounding box center [478, 90] width 9 height 9
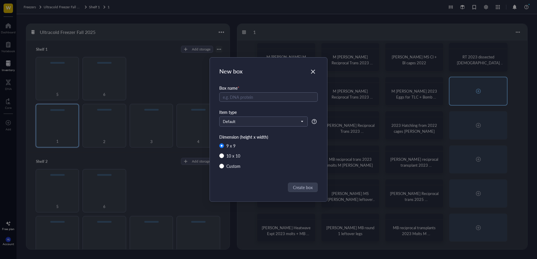
radio input "false"
radio input "true"
type input "<"
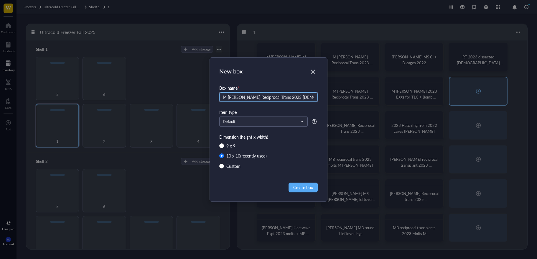
scroll to position [0, 2]
type input "[PERSON_NAME] Reciprocal Trans 2023 [DEMOGRAPHIC_DATA] grasshoppers"
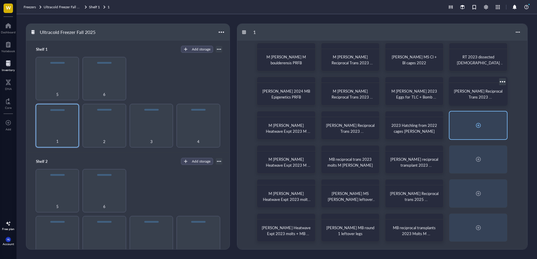
click at [481, 126] on div at bounding box center [478, 125] width 9 height 9
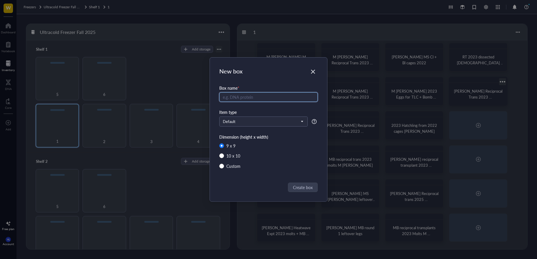
radio input "false"
radio input "true"
type input "2023 RT dissected [DEMOGRAPHIC_DATA] TLC done"
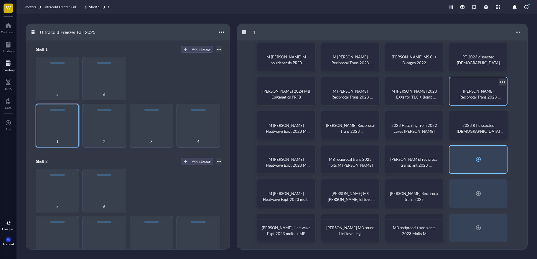
click at [478, 156] on div at bounding box center [478, 159] width 9 height 9
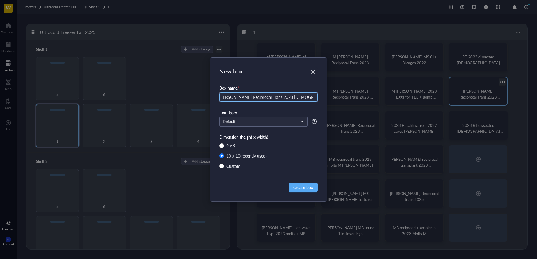
scroll to position [0, 6]
type input "[PERSON_NAME] Reciprocal Trans 2023 [DEMOGRAPHIC_DATA] grasshoppers"
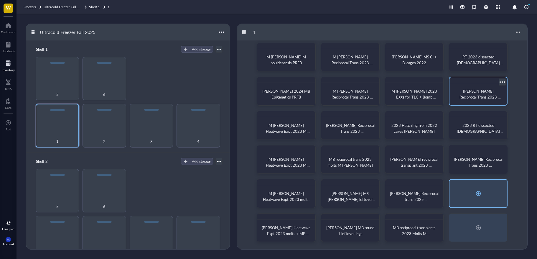
click at [478, 185] on div at bounding box center [479, 194] width 58 height 28
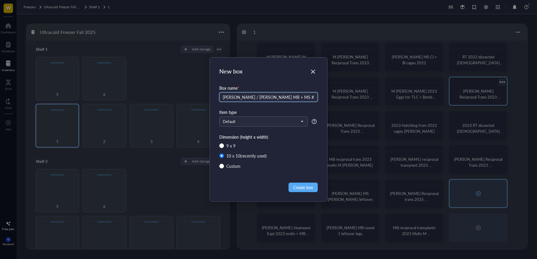
type input "[PERSON_NAME] / [PERSON_NAME] MB + MS #1 cages lipids 2022"
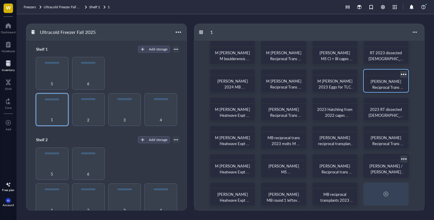
scroll to position [38, 0]
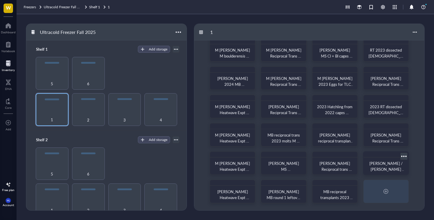
click at [371, 166] on div "[PERSON_NAME] / [PERSON_NAME] MB + MS #1 cages lipids 2022" at bounding box center [386, 166] width 36 height 12
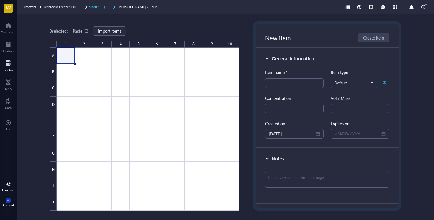
click at [93, 4] on span "Shelf 1" at bounding box center [94, 6] width 11 height 5
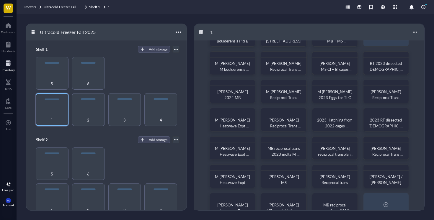
scroll to position [38, 0]
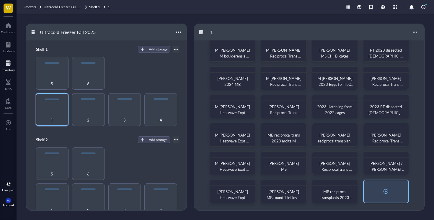
click at [388, 183] on div at bounding box center [385, 191] width 45 height 22
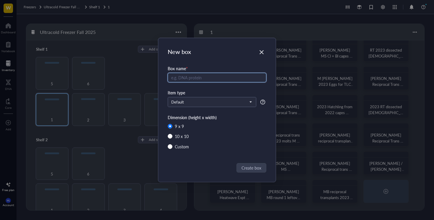
radio input "false"
radio input "true"
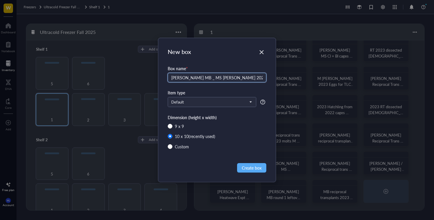
type input "[PERSON_NAME] MB _ MS [PERSON_NAME] 2022 pres 4 lipids"
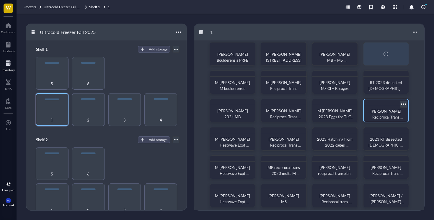
scroll to position [0, 0]
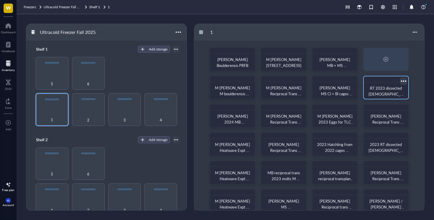
click at [403, 80] on div at bounding box center [403, 81] width 9 height 9
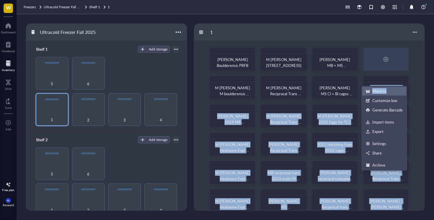
drag, startPoint x: 399, startPoint y: 84, endPoint x: 394, endPoint y: 94, distance: 11.0
click at [394, 94] on div "[PERSON_NAME] Boulderensis PRFB M [PERSON_NAME] 2023 RT eggs Box 1 [PERSON_NAME…" at bounding box center [309, 144] width 230 height 208
click at [394, 92] on div "Move to" at bounding box center [383, 90] width 37 height 5
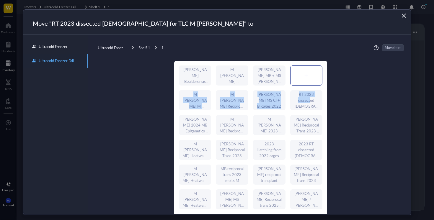
drag, startPoint x: 308, startPoint y: 100, endPoint x: 308, endPoint y: 79, distance: 21.2
click at [308, 79] on div "[PERSON_NAME] Boulderensis PRFB M [PERSON_NAME] 2023 RT eggs Box 1 [PERSON_NAME…" at bounding box center [250, 150] width 153 height 178
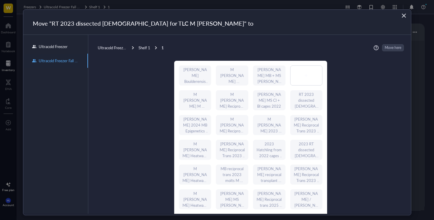
click at [337, 103] on div "[PERSON_NAME] Boulderensis PRFB M [PERSON_NAME] 2023 RT eggs Box 1 [PERSON_NAME…" at bounding box center [251, 150] width 306 height 178
click at [302, 101] on div "RT 2023 dissected [DEMOGRAPHIC_DATA] for TLC [PERSON_NAME]" at bounding box center [306, 100] width 25 height 18
click at [303, 98] on div "RT 2023 dissected [DEMOGRAPHIC_DATA] for TLC [PERSON_NAME]" at bounding box center [306, 100] width 25 height 18
click at [296, 101] on div "RT 2023 dissected [DEMOGRAPHIC_DATA] for TLC [PERSON_NAME]" at bounding box center [306, 100] width 25 height 18
click at [301, 84] on div at bounding box center [306, 75] width 32 height 19
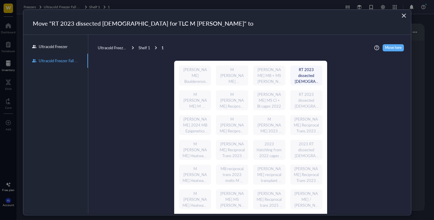
click at [303, 123] on div "[PERSON_NAME] Boulderensis PRFB M [PERSON_NAME] 2023 RT eggs Box 1 [PERSON_NAME…" at bounding box center [250, 150] width 153 height 178
click at [389, 52] on div "Ultracold Freezer Fall 2025 Shelf 1 1 Move here [PERSON_NAME] Boulderensis PRFB…" at bounding box center [249, 155] width 322 height 240
click at [388, 48] on span "Move here" at bounding box center [393, 47] width 17 height 7
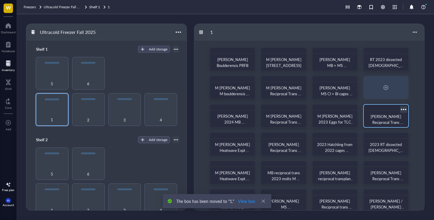
click at [402, 109] on div at bounding box center [403, 109] width 9 height 9
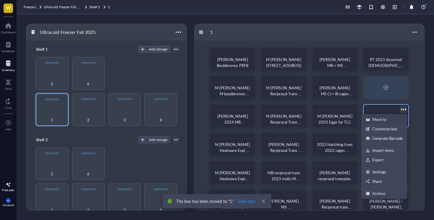
click at [388, 117] on div "Move to" at bounding box center [383, 119] width 37 height 5
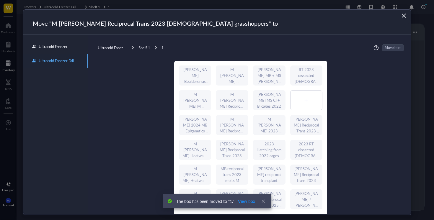
drag, startPoint x: 311, startPoint y: 97, endPoint x: 339, endPoint y: 90, distance: 29.1
click at [311, 97] on div at bounding box center [306, 100] width 32 height 19
click at [387, 47] on span "Move here" at bounding box center [393, 47] width 17 height 7
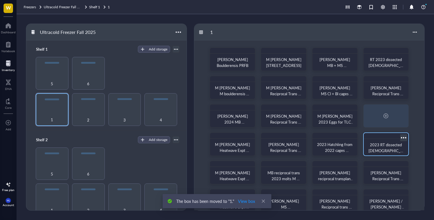
click at [392, 136] on div at bounding box center [385, 136] width 45 height 6
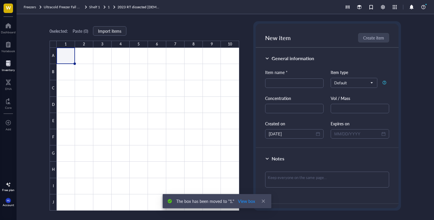
drag, startPoint x: 411, startPoint y: 32, endPoint x: 383, endPoint y: 29, distance: 27.8
click at [411, 32] on div "0 selected: Paste ( 0 ) Import items 1 2 3 4 5 6 7 8 9 10 A B C D E F G H I J 2…" at bounding box center [225, 117] width 417 height 206
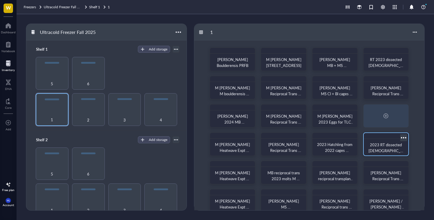
click at [399, 135] on div at bounding box center [385, 136] width 45 height 6
click at [405, 135] on div at bounding box center [403, 137] width 9 height 9
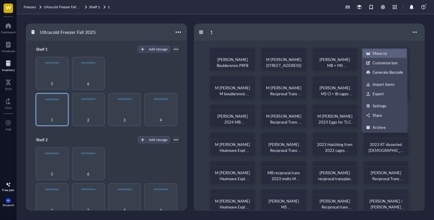
click at [382, 53] on div "Move to" at bounding box center [379, 53] width 14 height 5
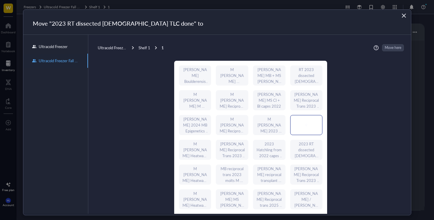
click at [294, 121] on div at bounding box center [306, 124] width 32 height 19
click at [385, 47] on span "Move here" at bounding box center [393, 47] width 17 height 7
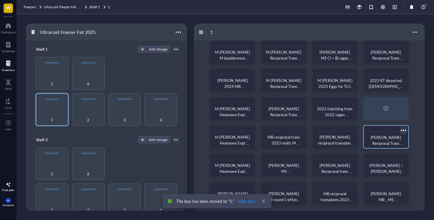
scroll to position [38, 0]
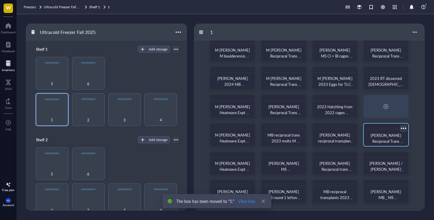
click at [402, 128] on div at bounding box center [403, 128] width 9 height 9
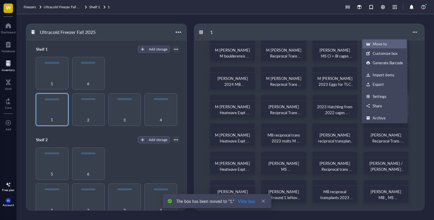
click at [384, 46] on div "Move to" at bounding box center [379, 43] width 14 height 5
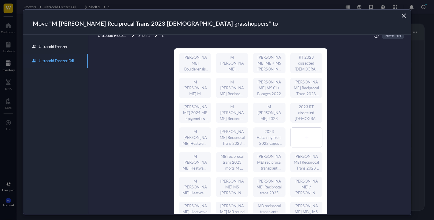
scroll to position [60, 0]
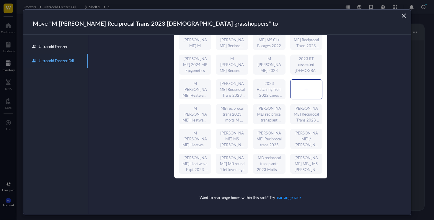
click at [308, 92] on div at bounding box center [306, 89] width 32 height 19
click at [405, 14] on icon "Close" at bounding box center [404, 16] width 6 height 6
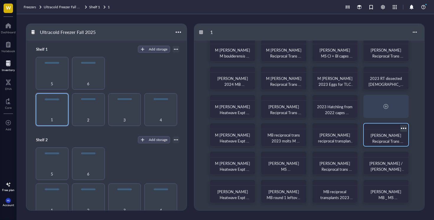
click at [403, 130] on div at bounding box center [403, 128] width 9 height 9
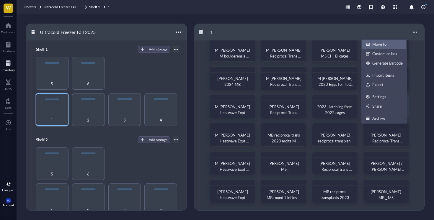
click at [381, 42] on div "Move to" at bounding box center [379, 44] width 14 height 5
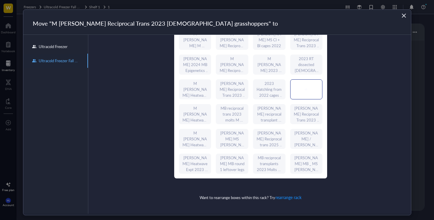
click at [305, 94] on div at bounding box center [306, 89] width 32 height 19
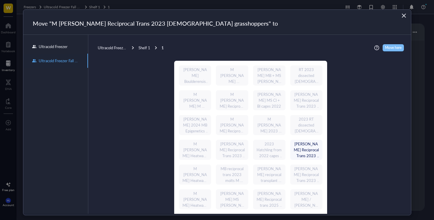
click at [392, 49] on span "Move here" at bounding box center [393, 47] width 17 height 7
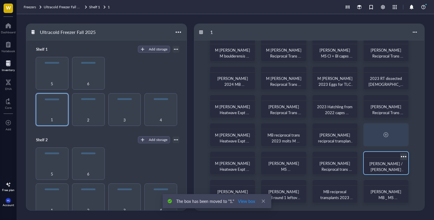
click at [403, 156] on div at bounding box center [403, 156] width 9 height 9
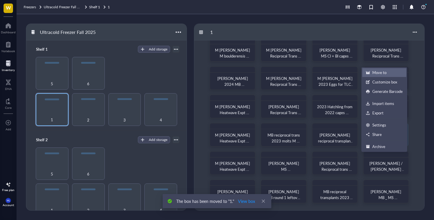
click at [379, 75] on div "Move to" at bounding box center [379, 72] width 14 height 5
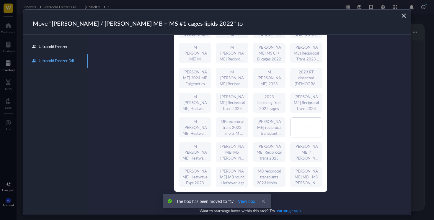
scroll to position [60, 0]
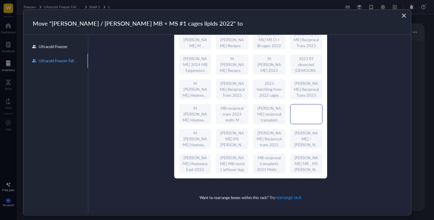
click at [301, 114] on div at bounding box center [306, 113] width 32 height 19
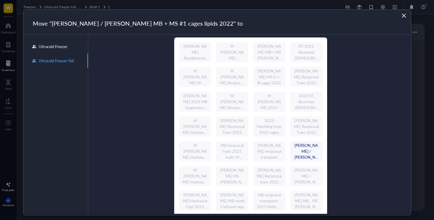
scroll to position [0, 0]
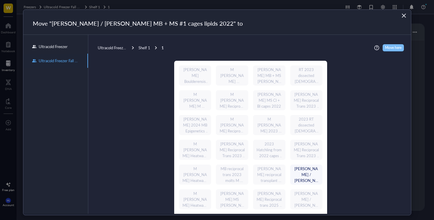
click at [385, 48] on span "Move here" at bounding box center [393, 47] width 17 height 7
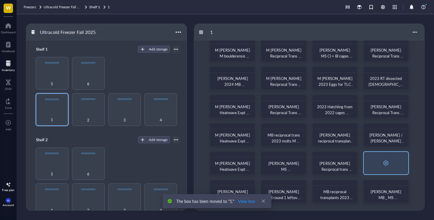
click at [400, 154] on div at bounding box center [385, 163] width 45 height 22
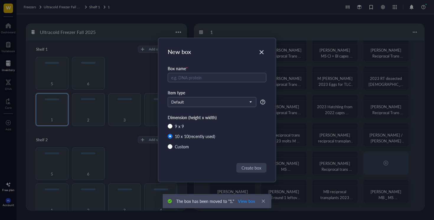
click at [369, 135] on div "New box Box name * Item type Default Dimension (height x width) 9 x 9 10 x 10 (…" at bounding box center [217, 110] width 434 height 220
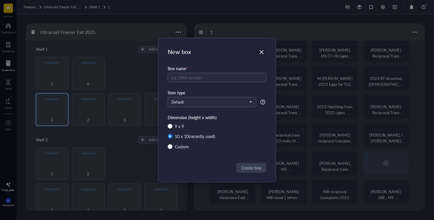
click at [264, 52] on icon "Close" at bounding box center [262, 53] width 6 height 6
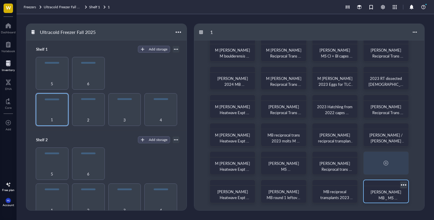
click at [403, 183] on div at bounding box center [403, 185] width 9 height 9
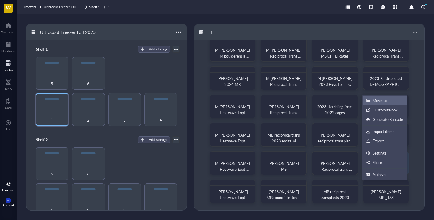
click at [384, 102] on div "Move to" at bounding box center [379, 100] width 14 height 5
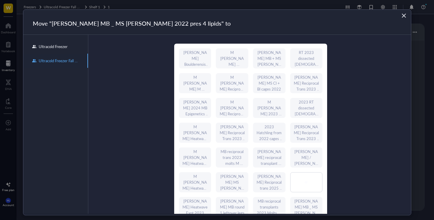
scroll to position [60, 0]
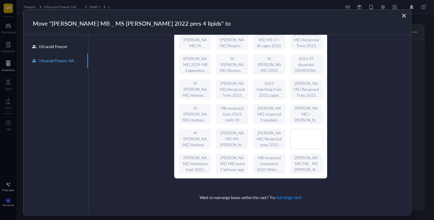
click at [309, 126] on div "[PERSON_NAME] Boulderensis PRFB M [PERSON_NAME] 2023 RT eggs Box 1 [PERSON_NAME…" at bounding box center [250, 89] width 153 height 178
click at [307, 135] on div at bounding box center [306, 138] width 32 height 19
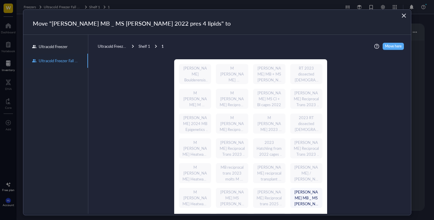
scroll to position [0, 0]
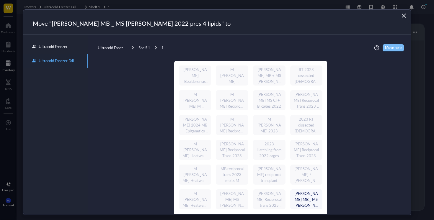
click at [391, 46] on span "Move here" at bounding box center [393, 47] width 17 height 7
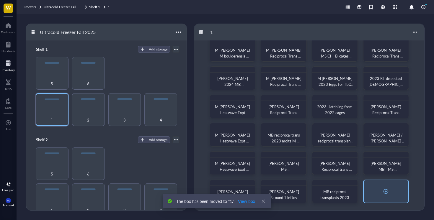
click at [391, 186] on div at bounding box center [385, 191] width 45 height 22
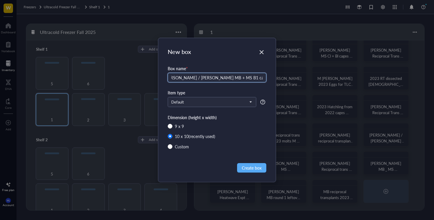
scroll to position [0, 8]
type input "[PERSON_NAME] / [PERSON_NAME] MB + MS B1 cages pres for lipids 2022"
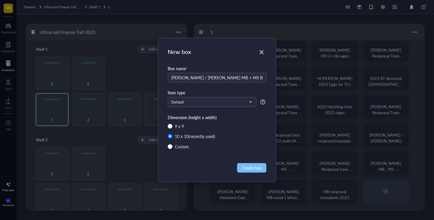
click at [240, 166] on button "Create box" at bounding box center [251, 167] width 29 height 9
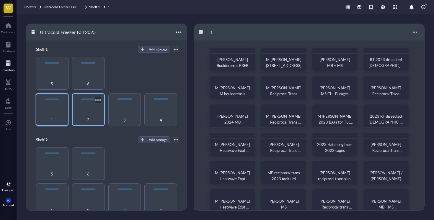
click at [88, 104] on div "2" at bounding box center [88, 109] width 33 height 33
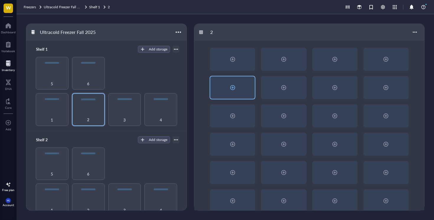
click at [233, 81] on div at bounding box center [232, 87] width 45 height 22
radio input "false"
radio input "true"
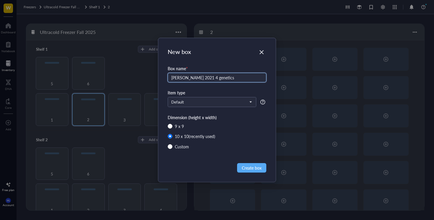
type input "[PERSON_NAME] 2021 4 genetics"
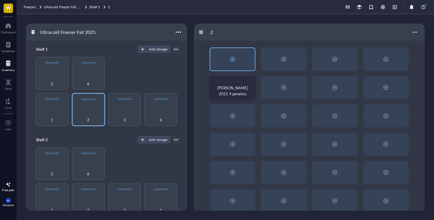
click at [234, 61] on div at bounding box center [232, 59] width 9 height 9
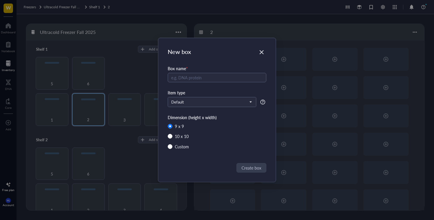
radio input "false"
radio input "true"
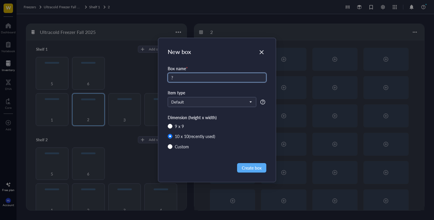
type input "?"
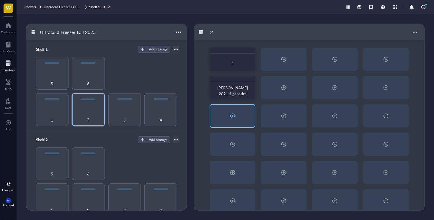
click at [232, 121] on div at bounding box center [232, 116] width 45 height 22
